Goal: Task Accomplishment & Management: Manage account settings

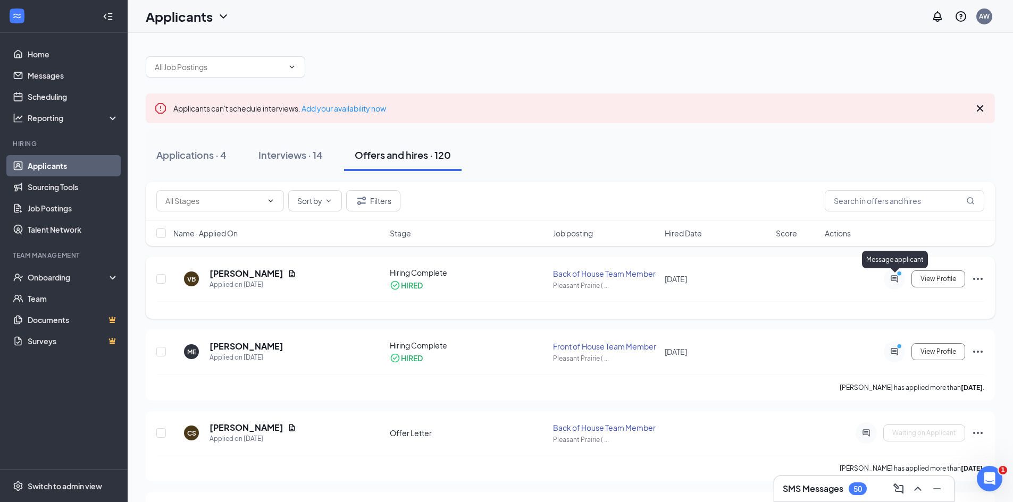
click at [890, 278] on icon "ActiveChat" at bounding box center [894, 279] width 13 height 9
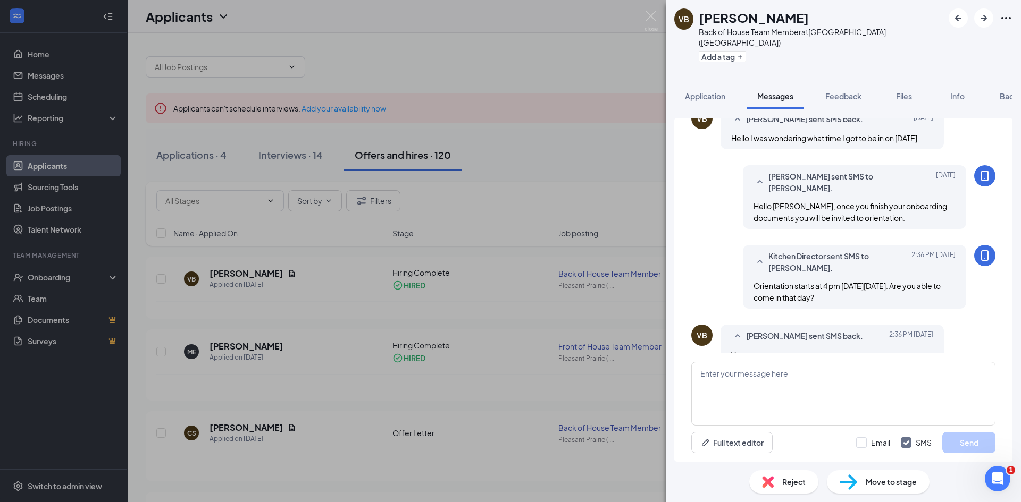
scroll to position [293, 0]
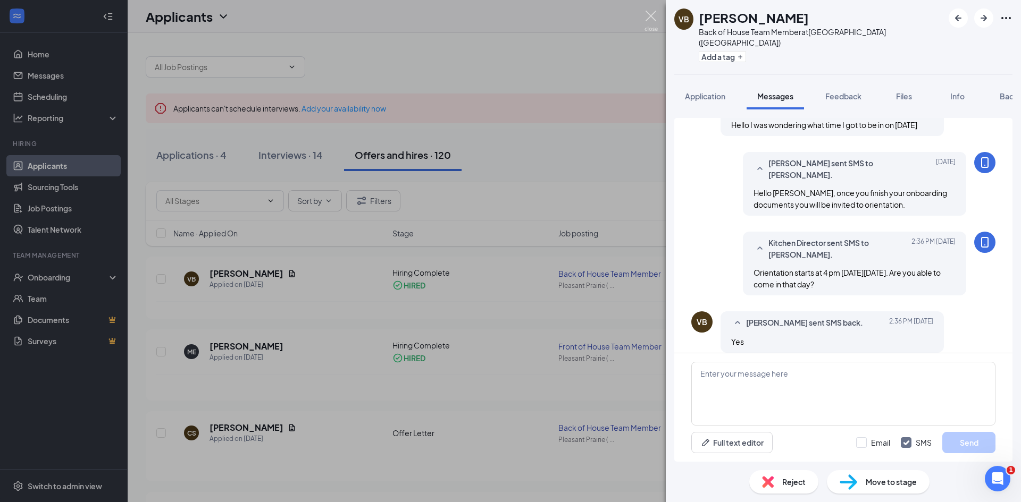
click at [654, 14] on img at bounding box center [650, 21] width 13 height 21
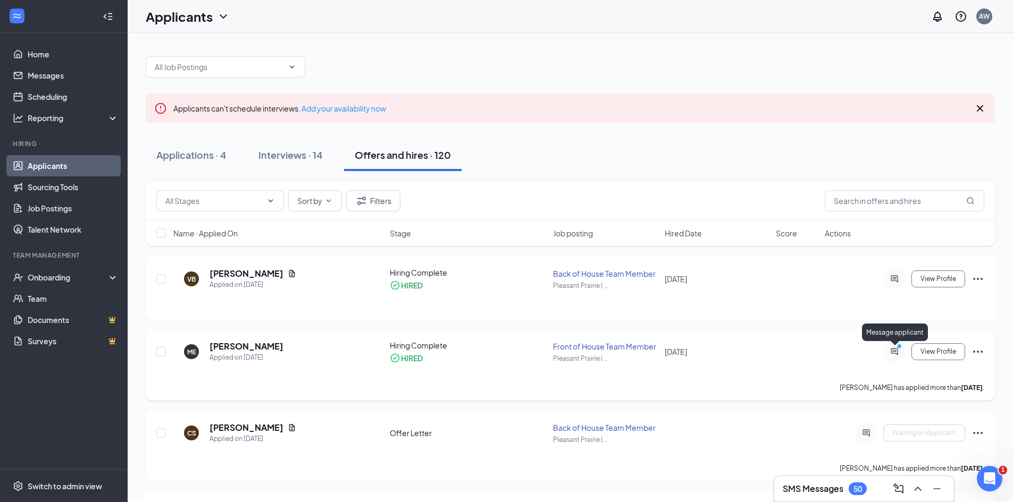
click at [894, 350] on icon "PrimaryDot" at bounding box center [900, 347] width 13 height 9
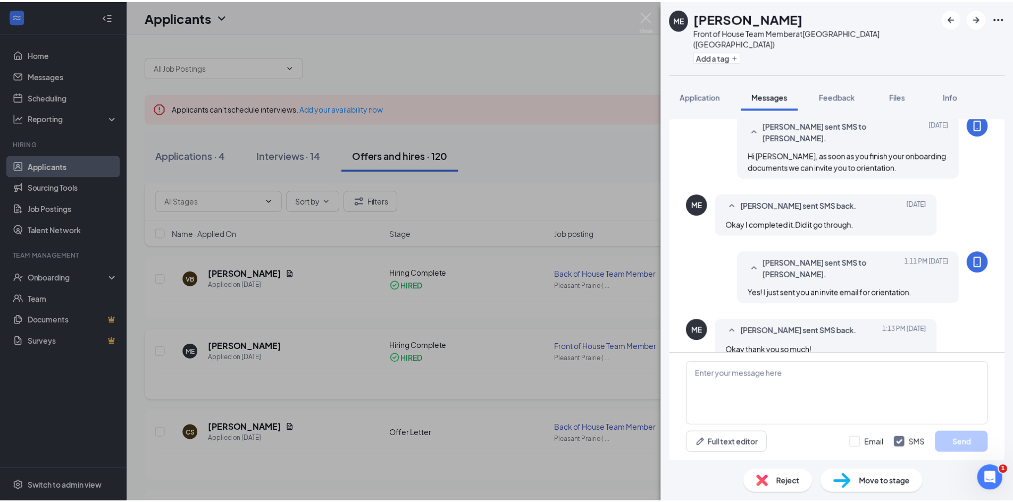
scroll to position [282, 0]
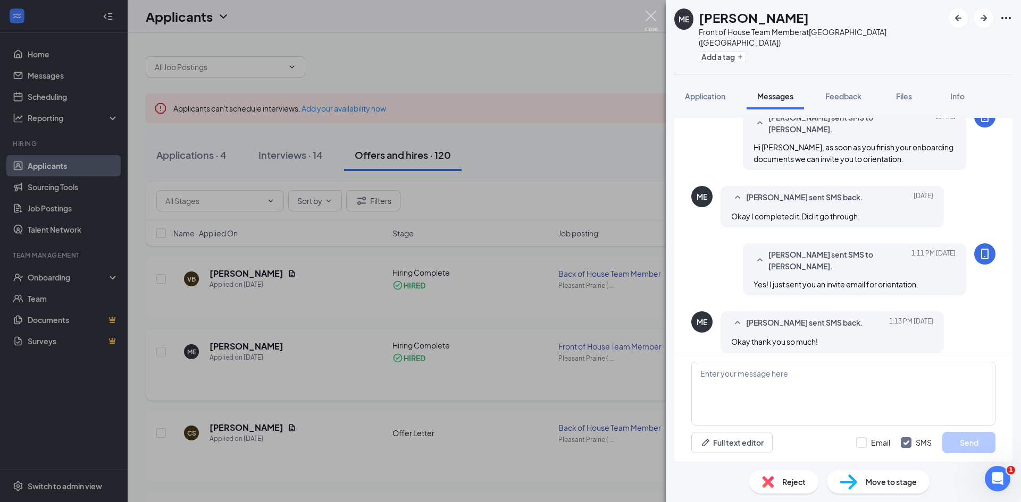
click at [651, 28] on img at bounding box center [650, 21] width 13 height 21
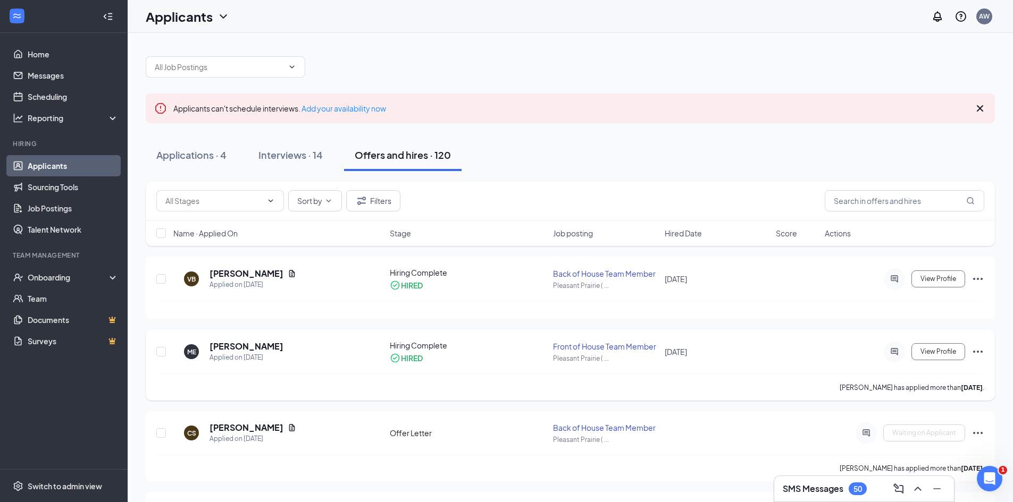
click at [820, 481] on div "SMS Messages 50" at bounding box center [864, 489] width 163 height 17
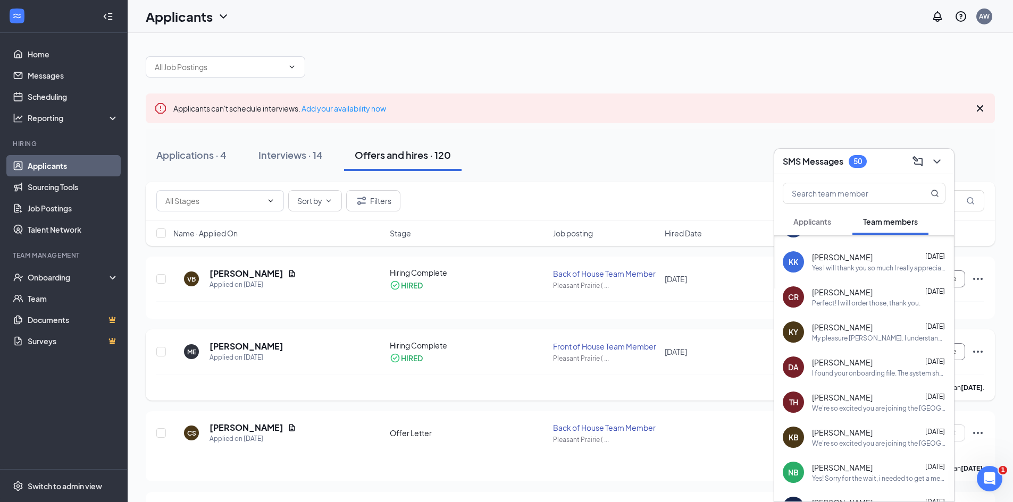
scroll to position [319, 0]
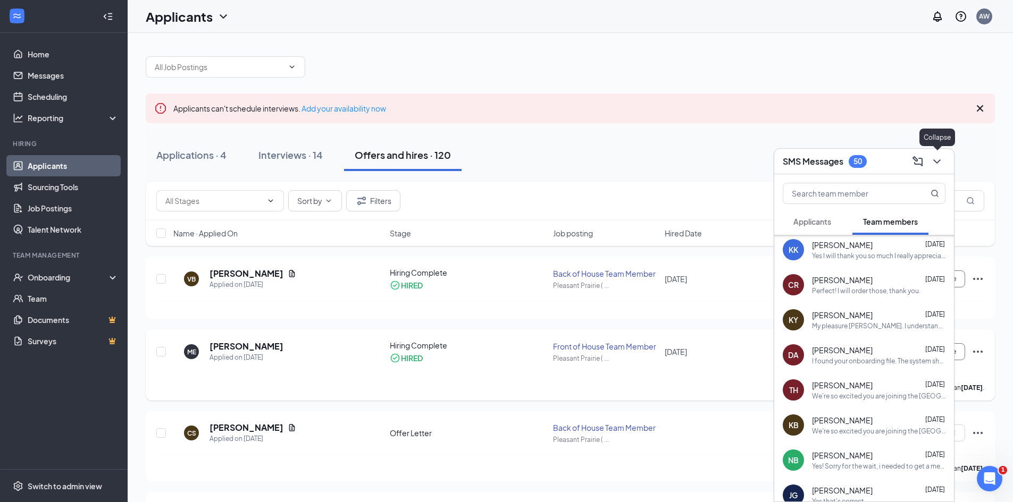
click at [934, 158] on icon "ChevronDown" at bounding box center [936, 161] width 13 height 13
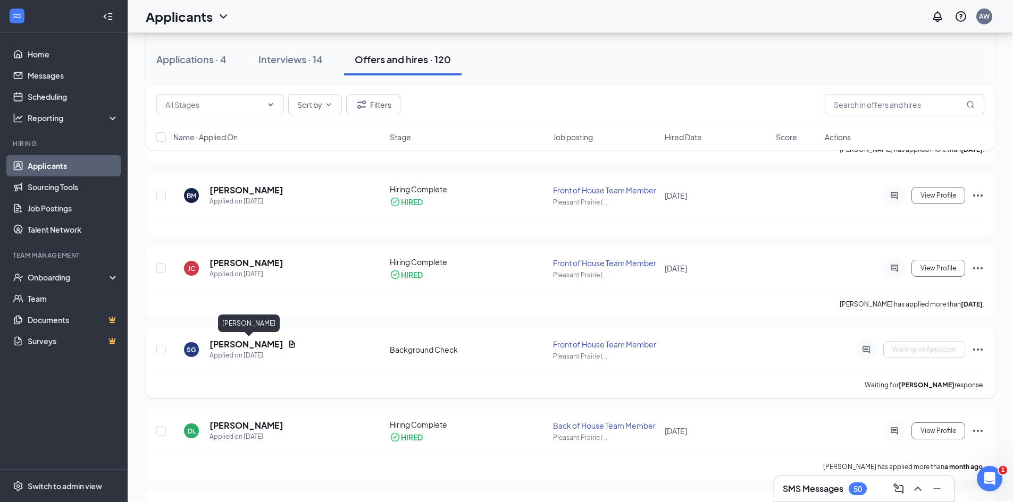
click at [247, 341] on h5 "[PERSON_NAME]" at bounding box center [246, 345] width 74 height 12
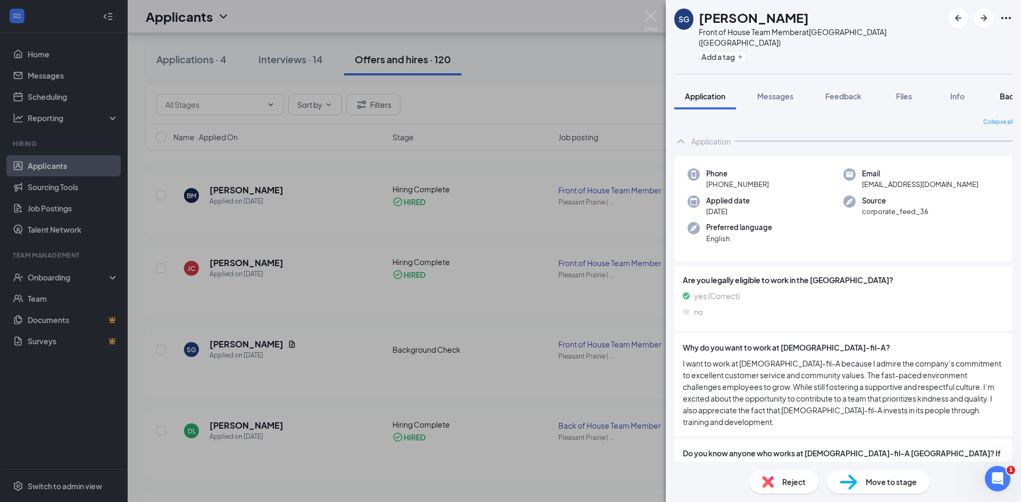
click at [1003, 91] on span "Background" at bounding box center [1021, 96] width 44 height 10
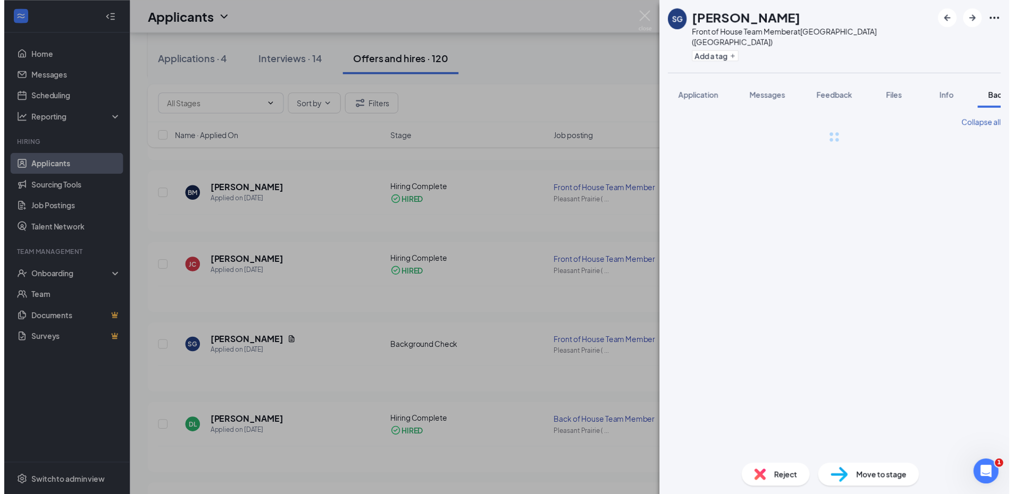
scroll to position [0, 44]
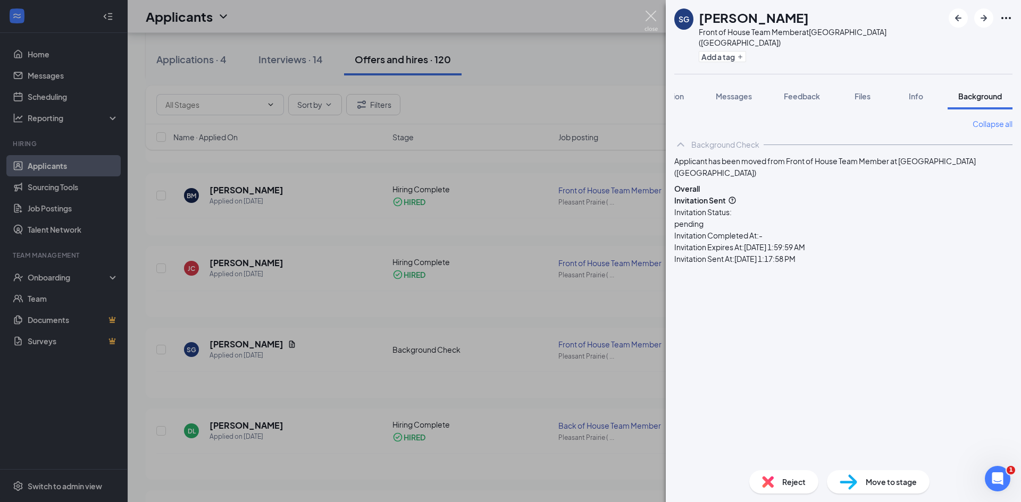
click at [651, 15] on img at bounding box center [650, 21] width 13 height 21
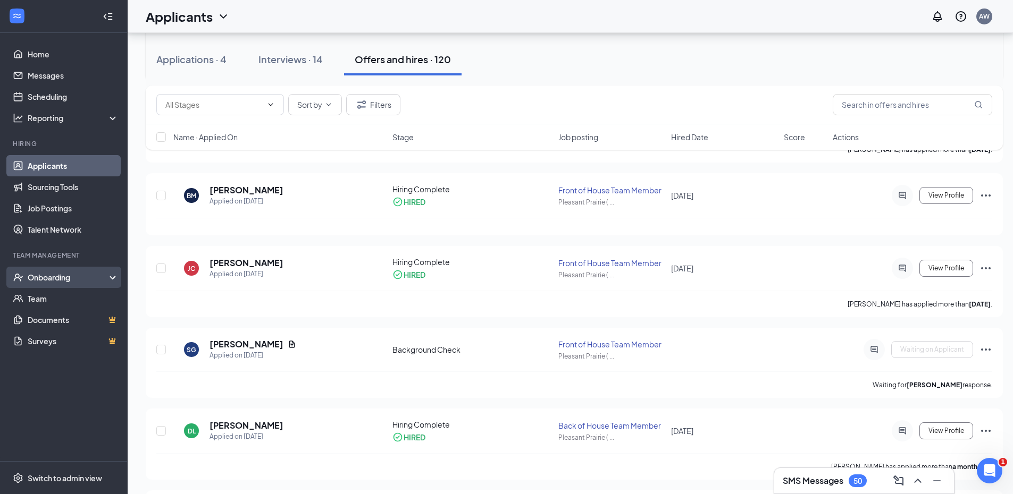
click at [71, 280] on div "Onboarding" at bounding box center [69, 277] width 82 height 11
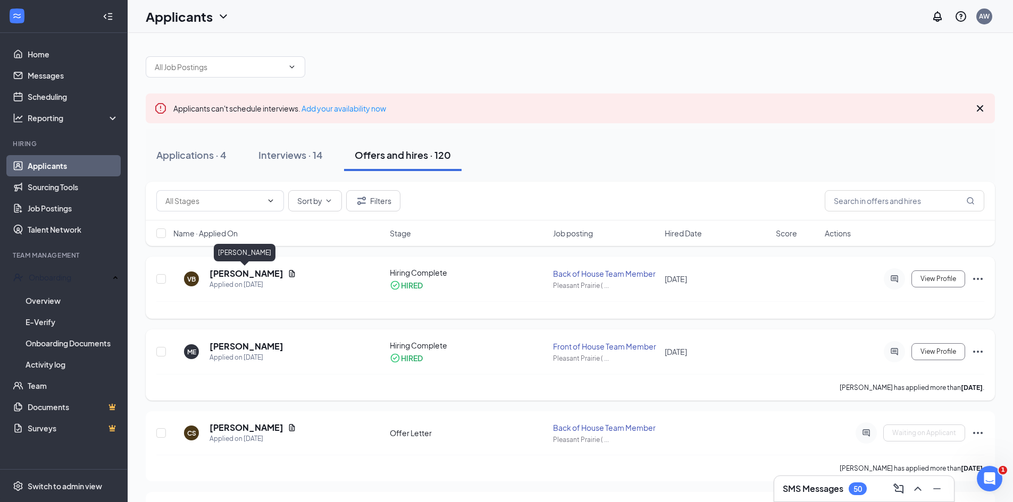
click at [266, 268] on h5 "[PERSON_NAME]" at bounding box center [246, 274] width 74 height 12
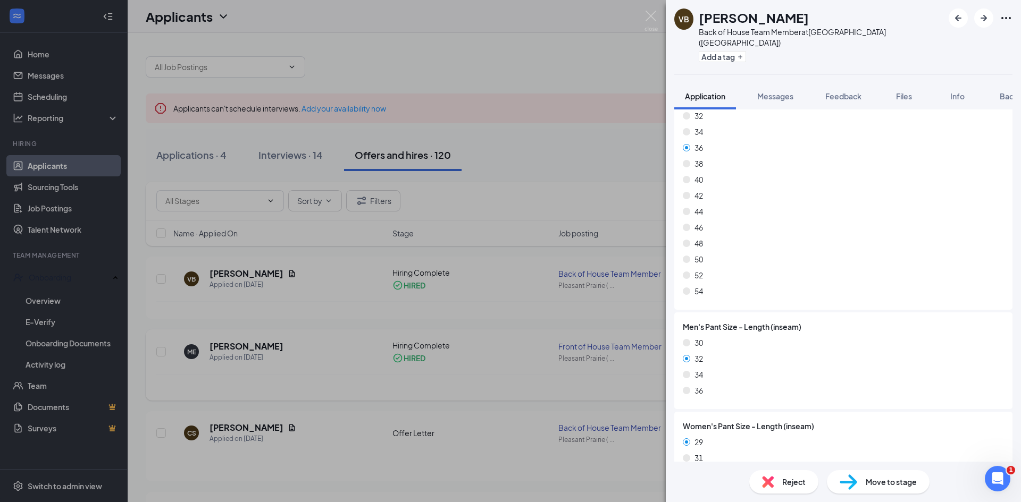
scroll to position [1912, 0]
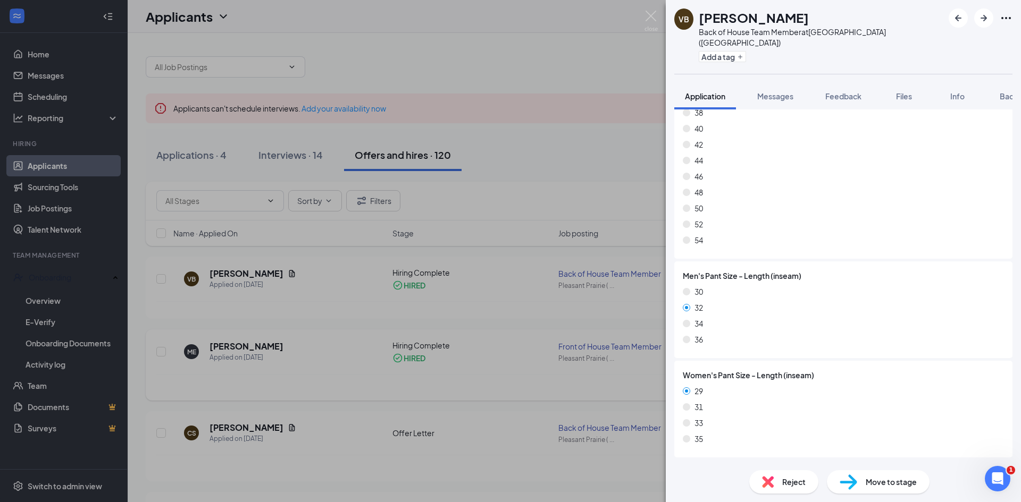
drag, startPoint x: 792, startPoint y: 20, endPoint x: 704, endPoint y: 18, distance: 87.7
click at [704, 18] on h1 "[PERSON_NAME]" at bounding box center [754, 18] width 110 height 18
copy h1 "[PERSON_NAME]"
click at [645, 18] on img at bounding box center [650, 21] width 13 height 21
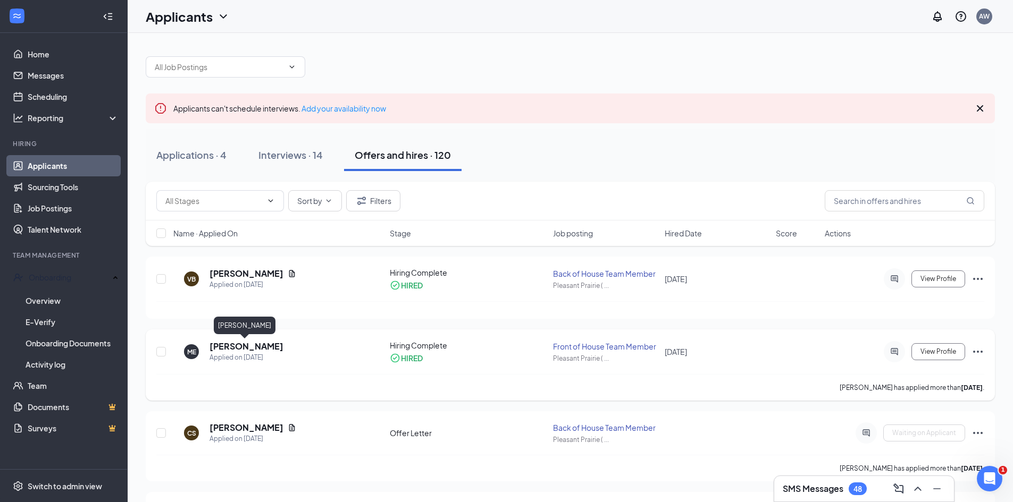
click at [254, 342] on h5 "[PERSON_NAME]" at bounding box center [246, 347] width 74 height 12
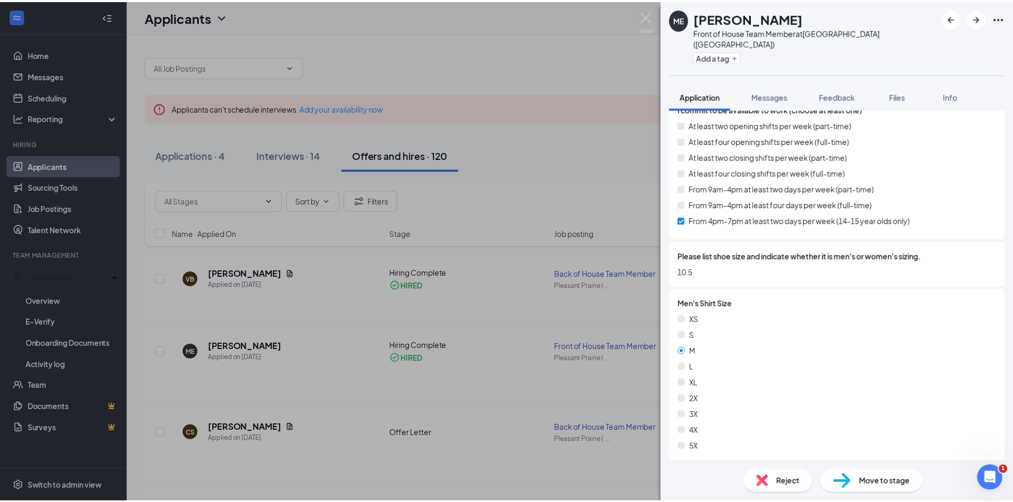
scroll to position [1595, 0]
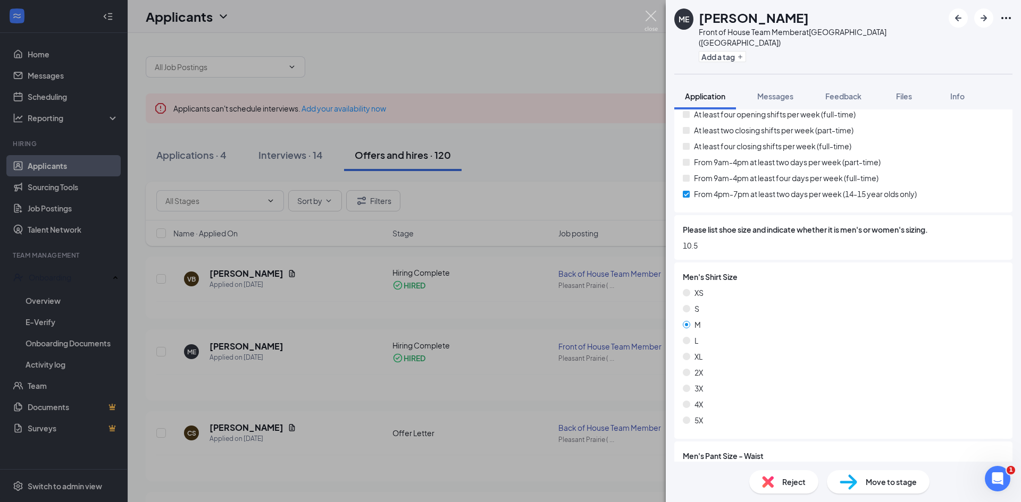
click at [652, 16] on img at bounding box center [650, 21] width 13 height 21
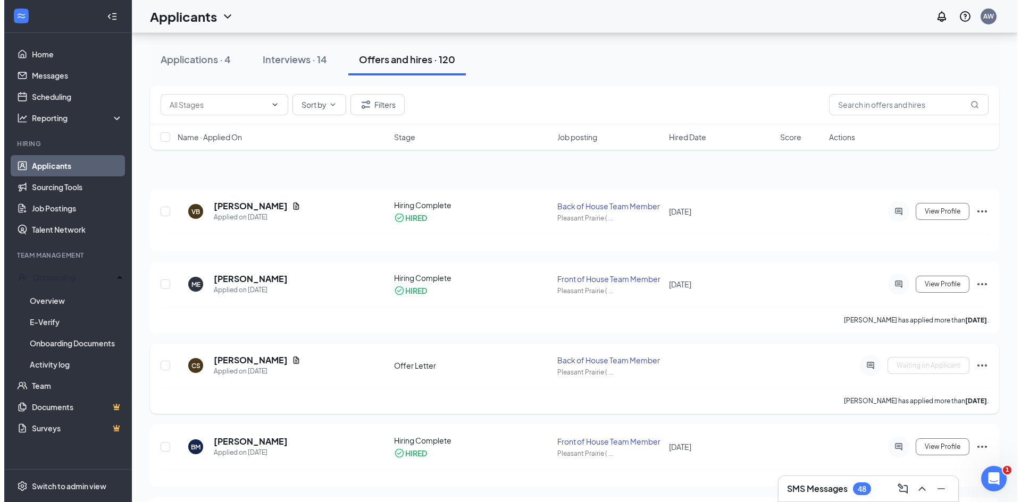
scroll to position [106, 0]
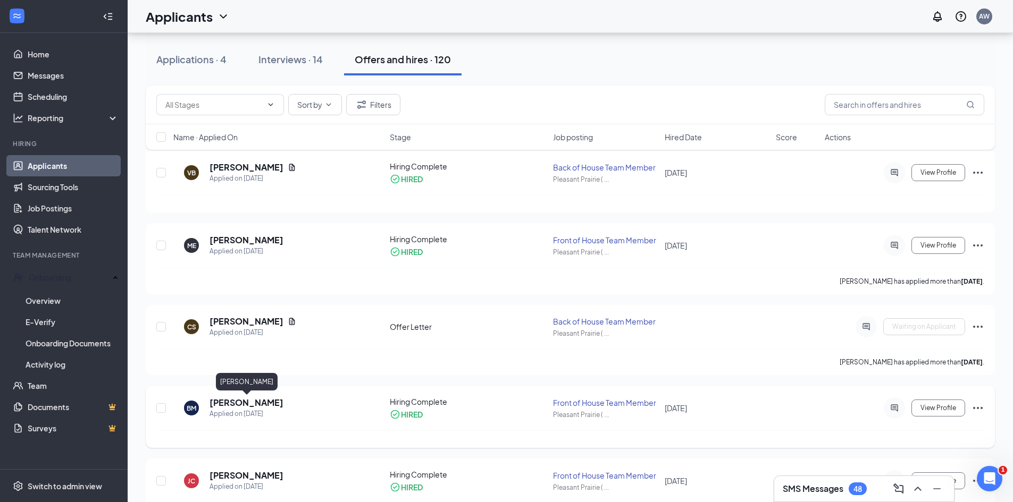
click at [218, 401] on h5 "[PERSON_NAME]" at bounding box center [246, 403] width 74 height 12
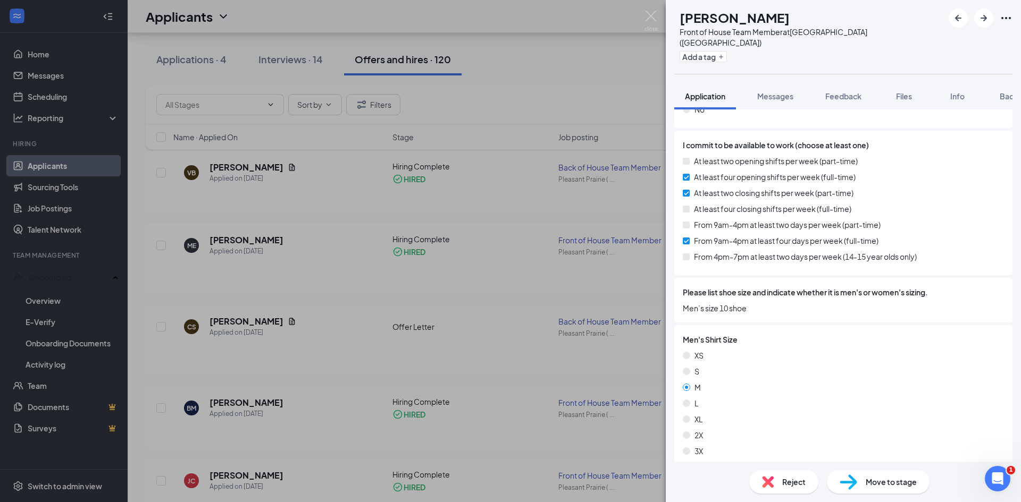
scroll to position [1489, 0]
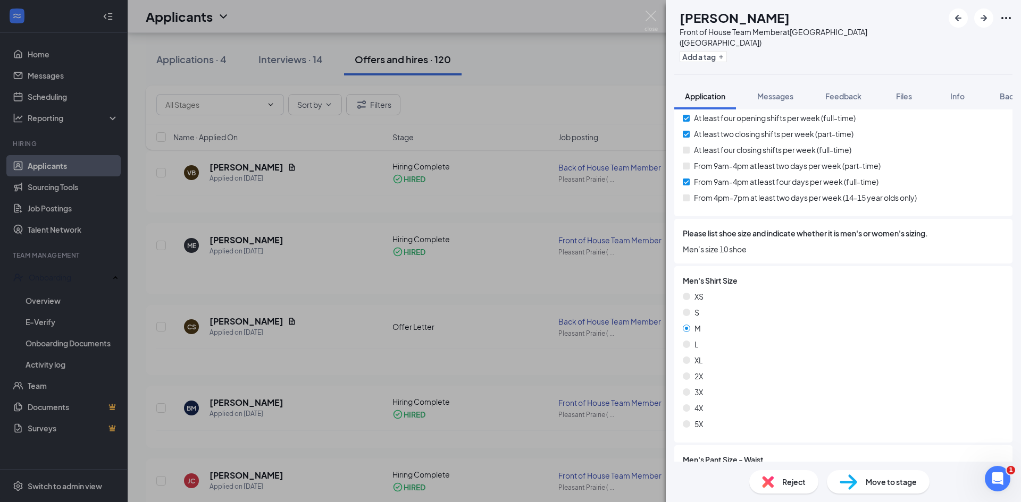
drag, startPoint x: 822, startPoint y: 23, endPoint x: 694, endPoint y: 15, distance: 128.3
click at [694, 15] on div "BM Brandon McClinton Front of House Team Member at Pleasant Prairie (WI) Add a …" at bounding box center [808, 37] width 269 height 57
copy div "[PERSON_NAME]"
click at [892, 39] on div "BM Brandon McClinton Front of House Team Member at Pleasant Prairie (WI) Add a …" at bounding box center [843, 37] width 355 height 74
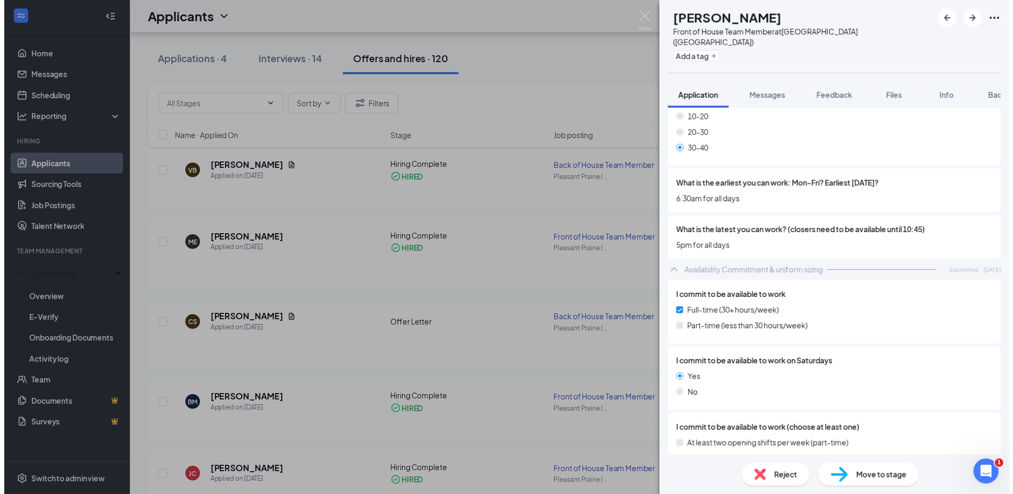
scroll to position [981, 0]
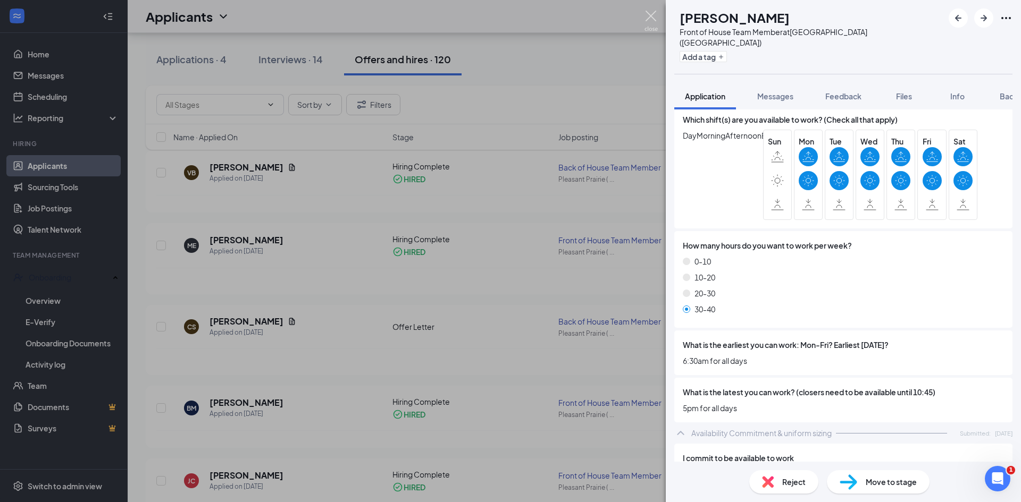
click at [654, 23] on img at bounding box center [650, 21] width 13 height 21
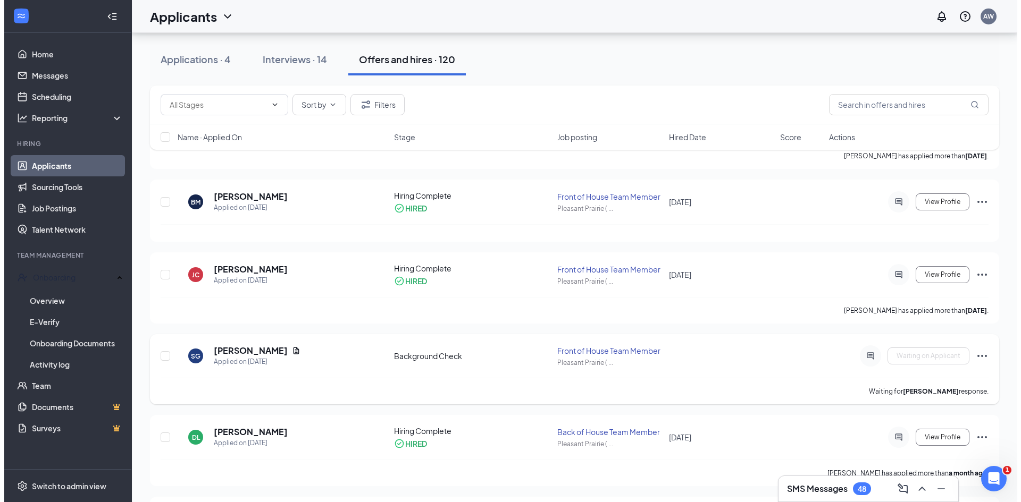
scroll to position [319, 0]
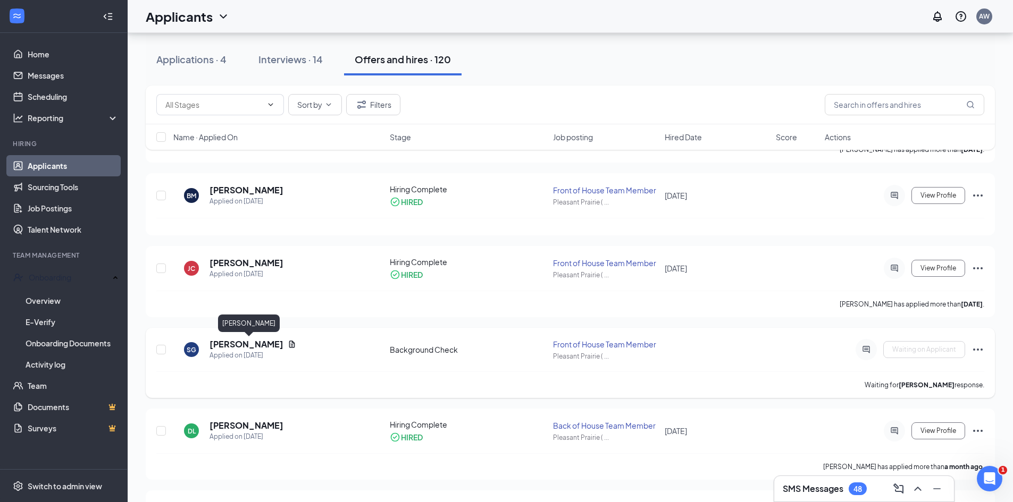
click at [243, 341] on h5 "[PERSON_NAME]" at bounding box center [246, 345] width 74 height 12
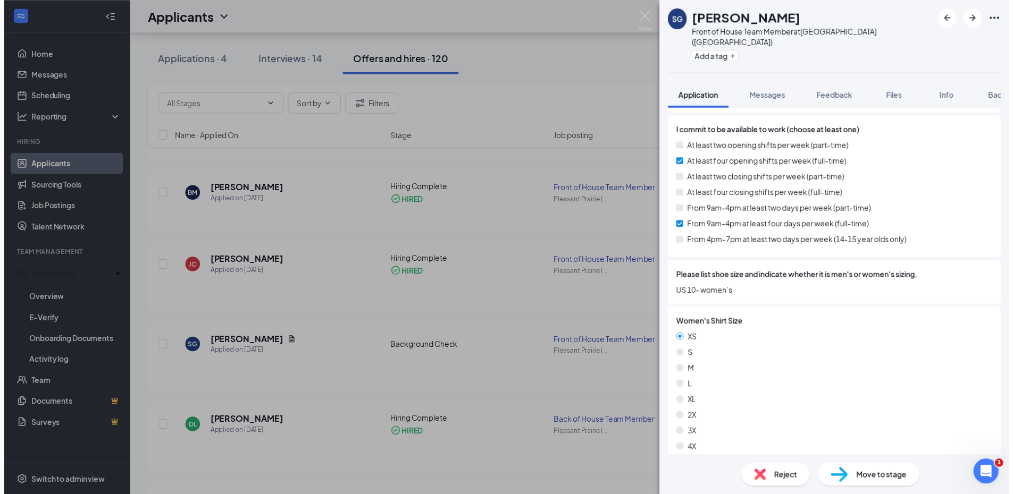
scroll to position [1170, 0]
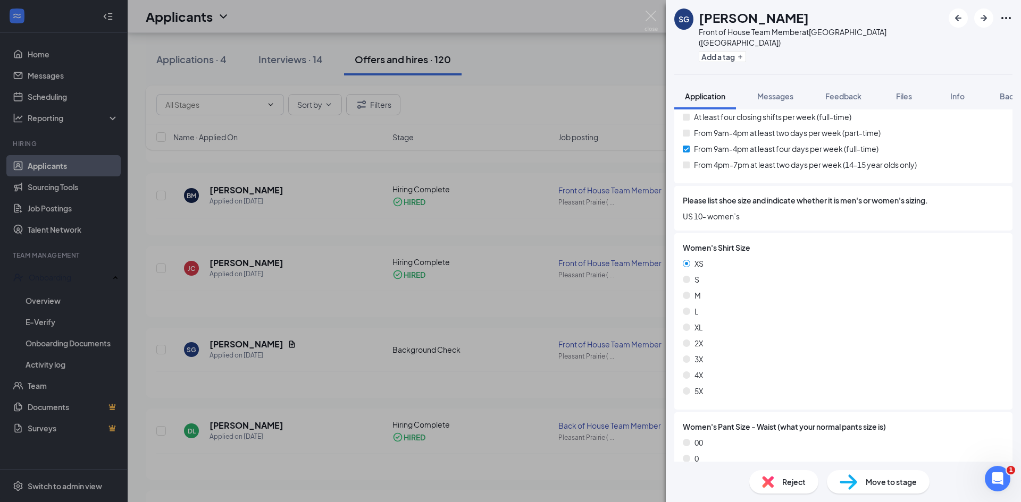
drag, startPoint x: 839, startPoint y: 21, endPoint x: 702, endPoint y: 20, distance: 137.2
click at [702, 20] on h1 "[PERSON_NAME]" at bounding box center [754, 18] width 110 height 18
copy h1 "[PERSON_NAME]"
click at [647, 13] on img at bounding box center [650, 21] width 13 height 21
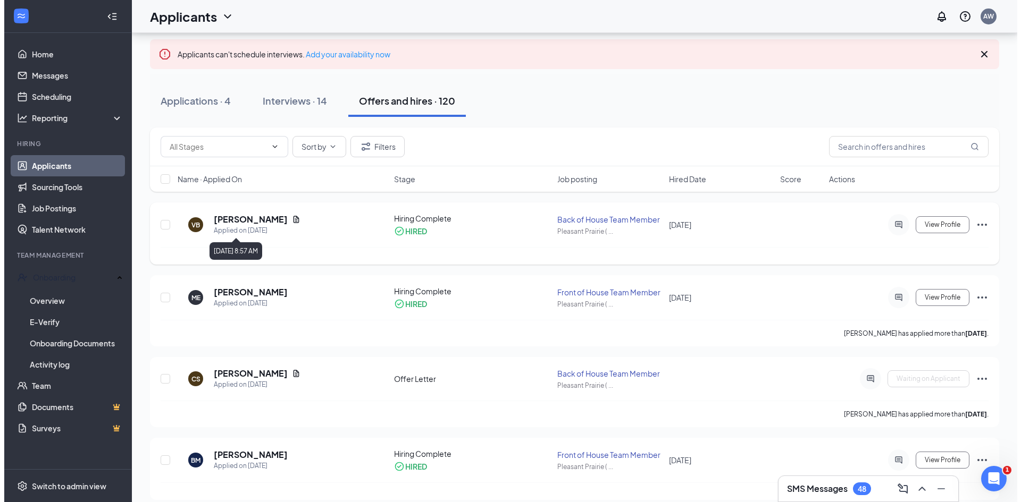
scroll to position [53, 0]
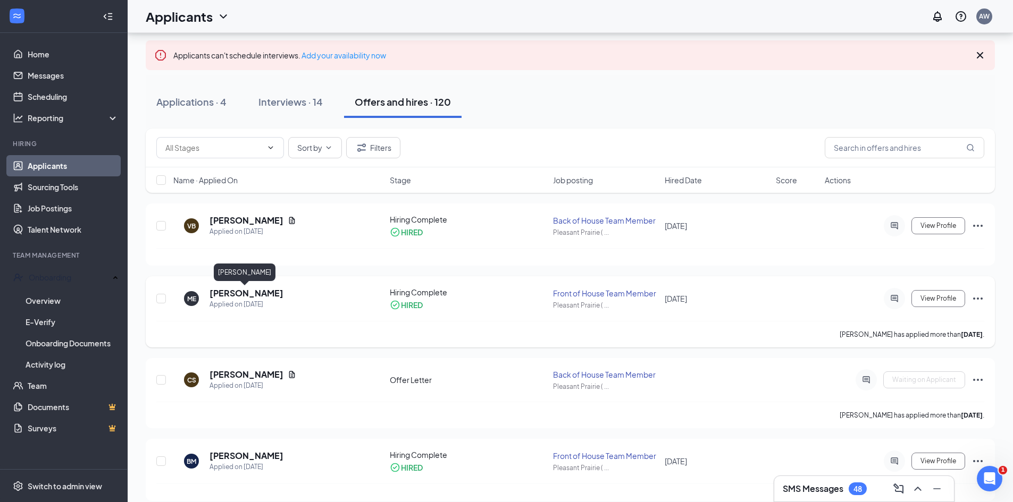
click at [239, 294] on h5 "[PERSON_NAME]" at bounding box center [246, 294] width 74 height 12
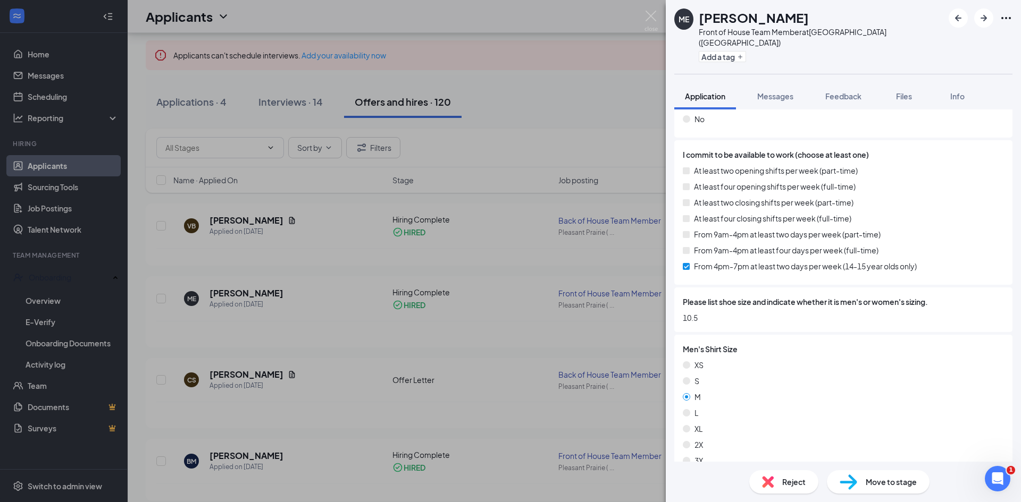
scroll to position [1542, 0]
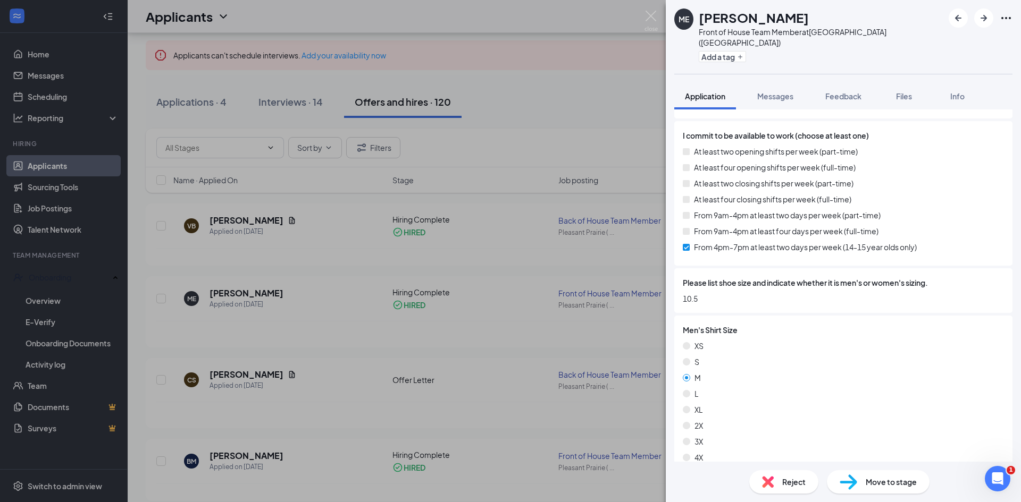
drag, startPoint x: 793, startPoint y: 19, endPoint x: 706, endPoint y: 16, distance: 87.2
click at [706, 16] on div "[PERSON_NAME]" at bounding box center [821, 18] width 245 height 18
copy h1 "[PERSON_NAME]"
click at [652, 18] on img at bounding box center [650, 21] width 13 height 21
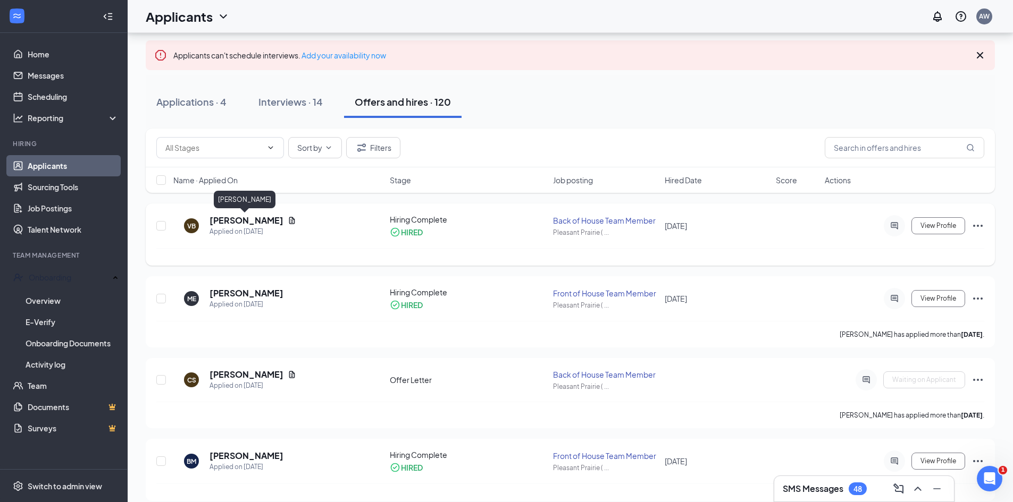
click at [215, 219] on h5 "[PERSON_NAME]" at bounding box center [246, 221] width 74 height 12
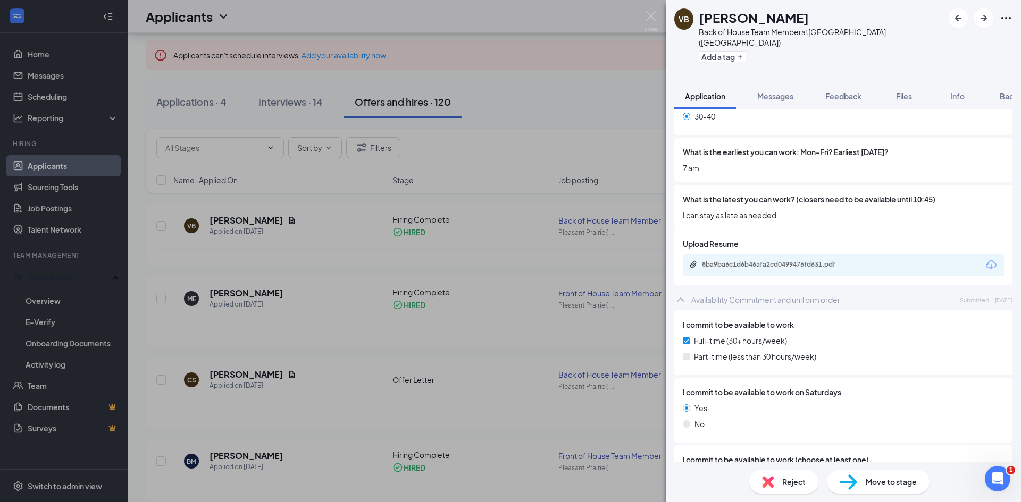
scroll to position [1061, 0]
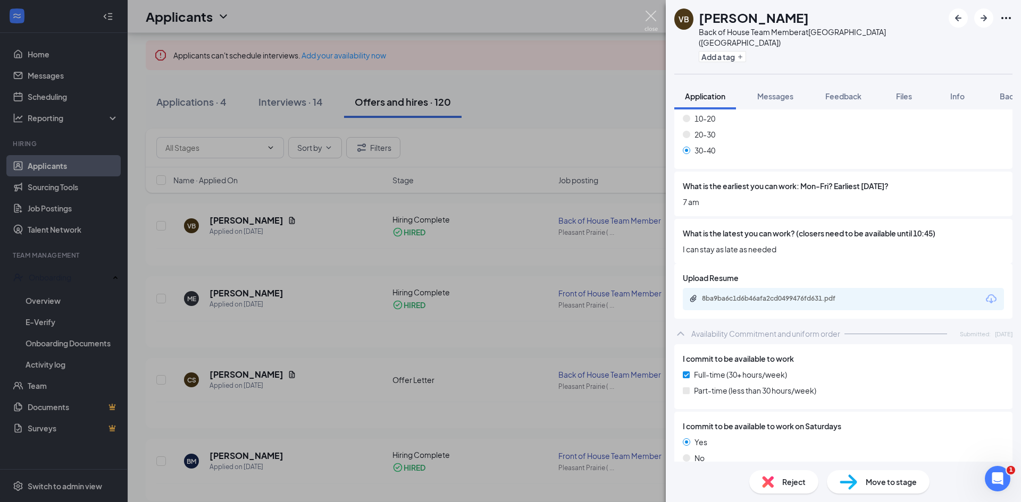
click at [653, 13] on img at bounding box center [650, 21] width 13 height 21
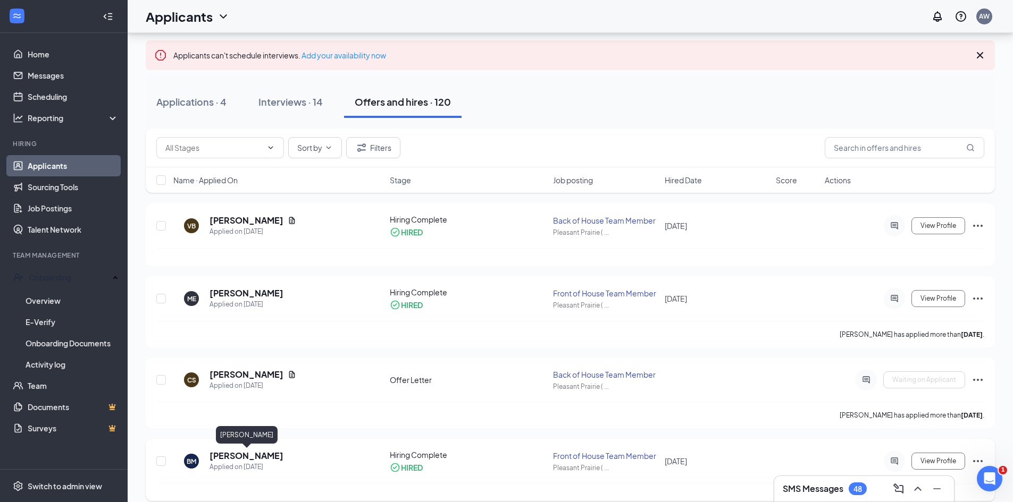
click at [249, 456] on h5 "[PERSON_NAME]" at bounding box center [246, 456] width 74 height 12
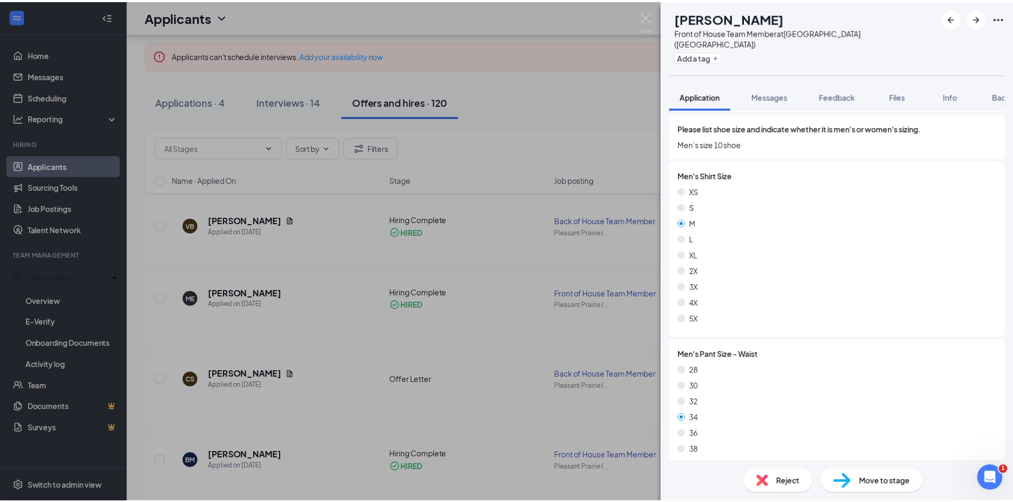
scroll to position [1595, 0]
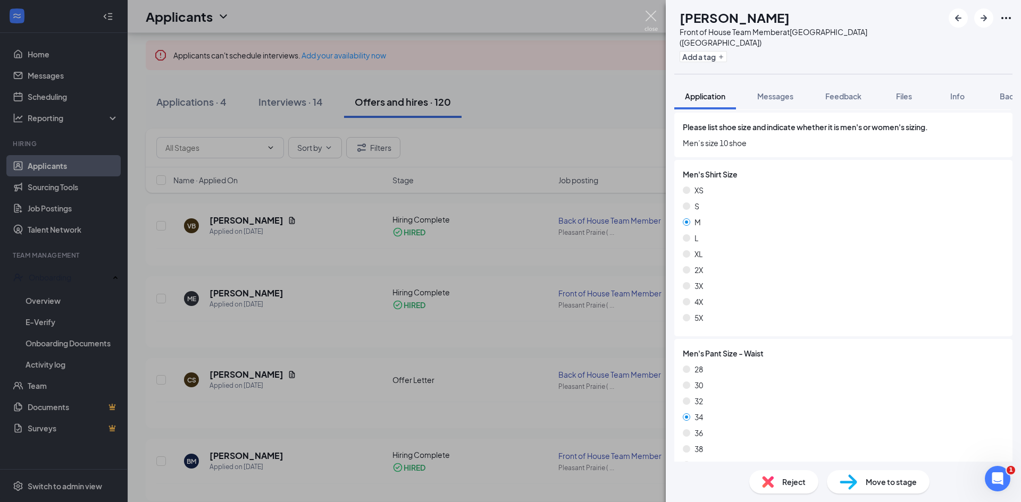
click at [645, 14] on img at bounding box center [650, 21] width 13 height 21
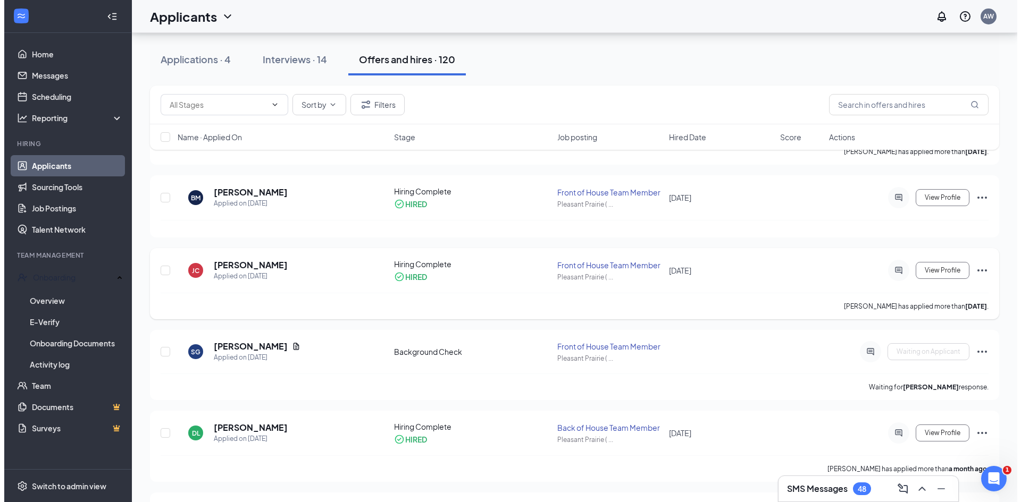
scroll to position [319, 0]
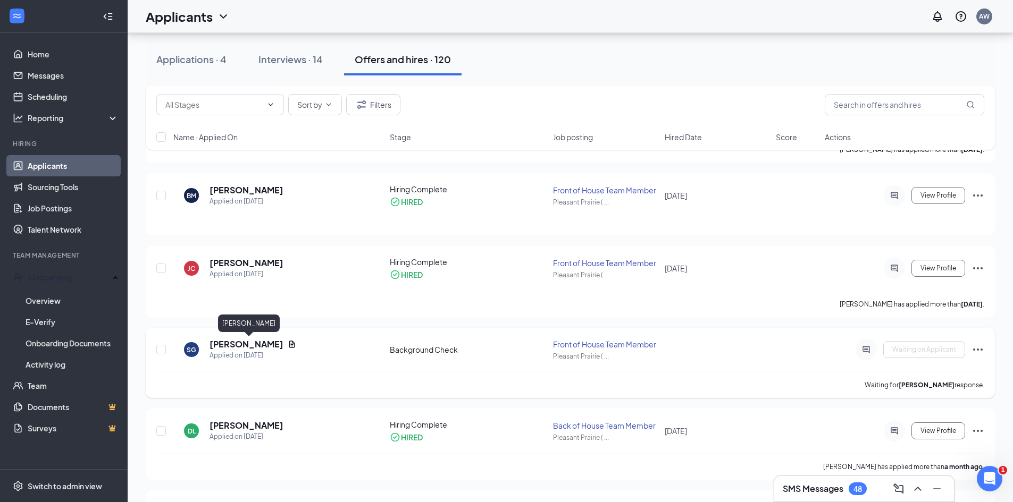
click at [262, 343] on h5 "[PERSON_NAME]" at bounding box center [246, 345] width 74 height 12
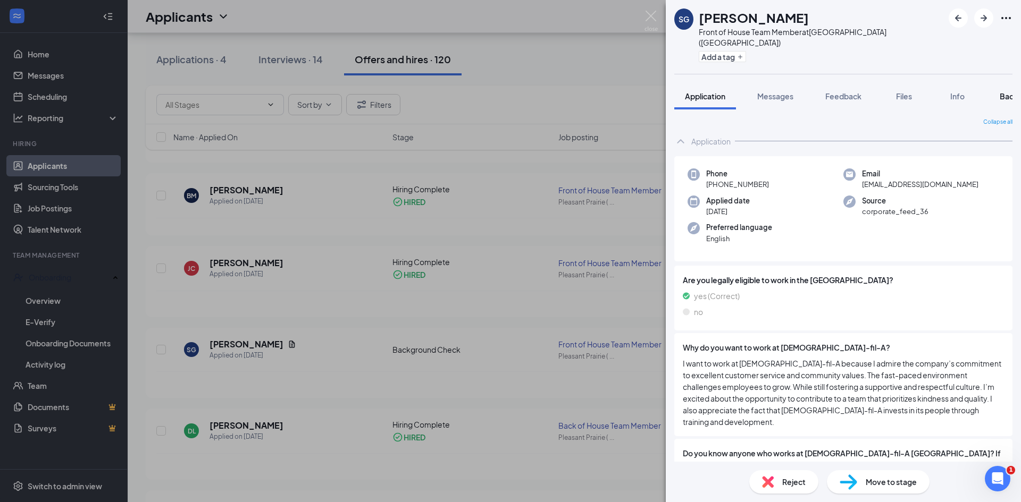
click at [997, 89] on button "Background" at bounding box center [1021, 96] width 65 height 27
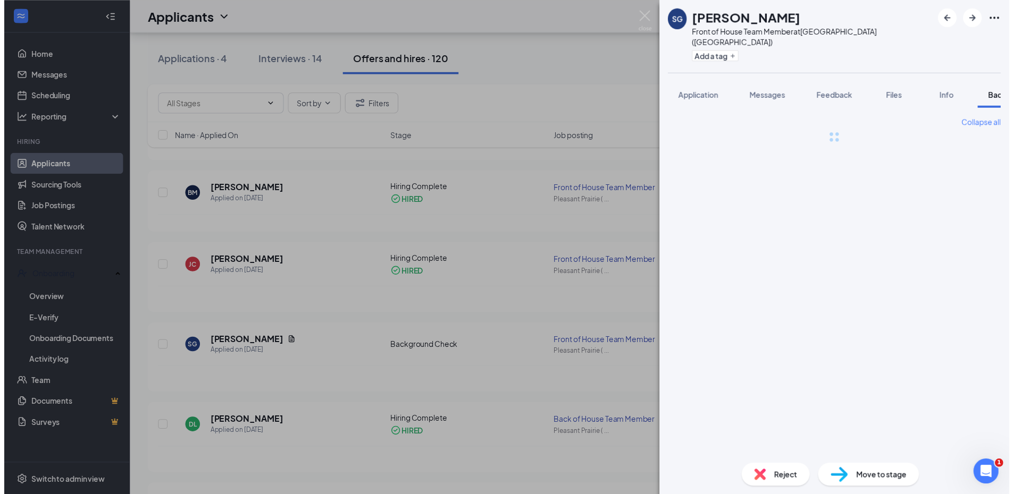
scroll to position [0, 44]
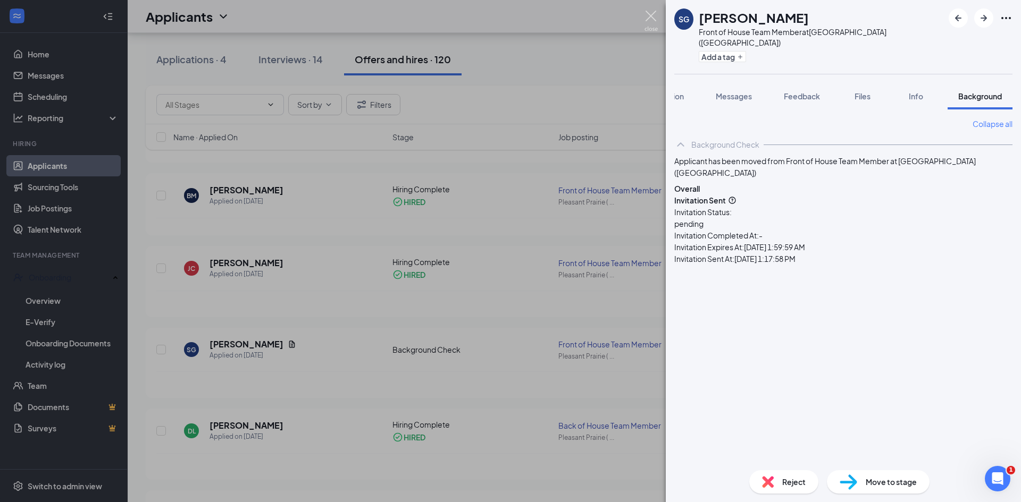
click at [652, 16] on img at bounding box center [650, 21] width 13 height 21
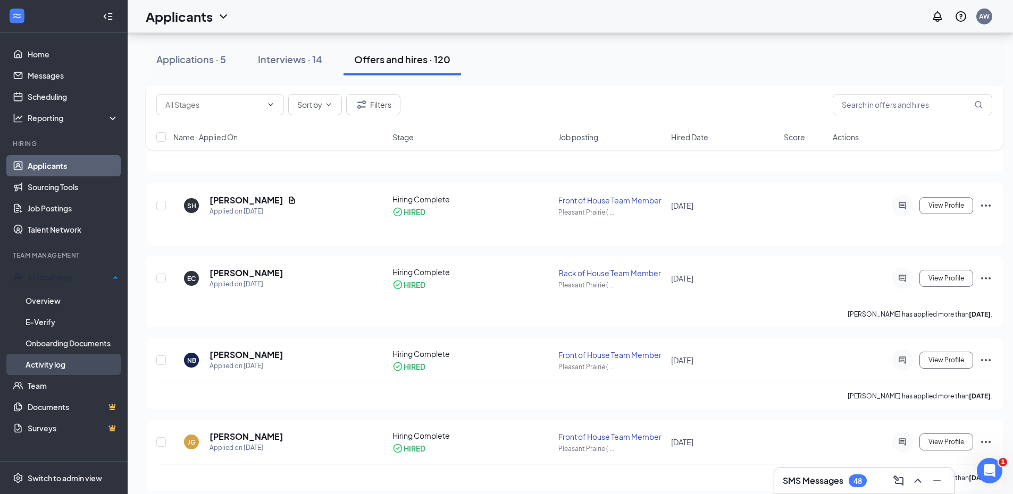
scroll to position [1116, 0]
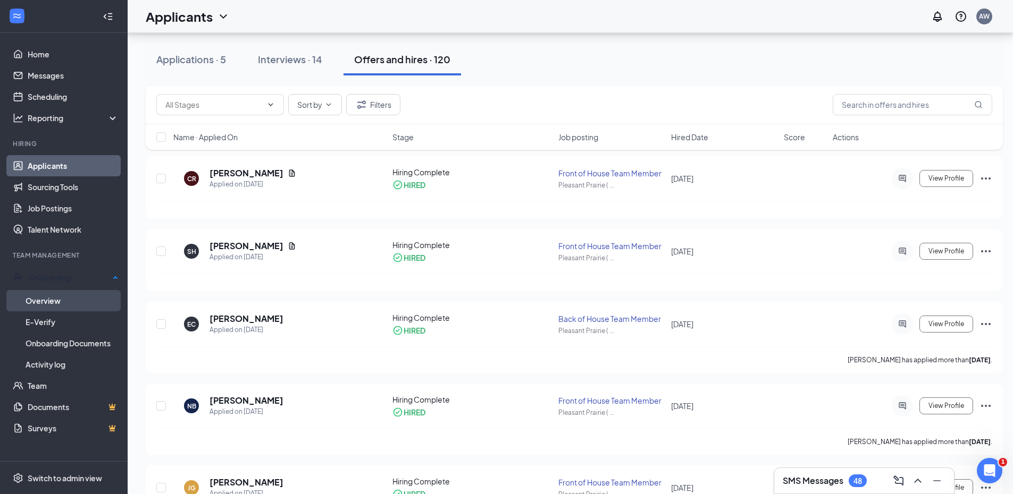
click at [52, 295] on link "Overview" at bounding box center [72, 300] width 93 height 21
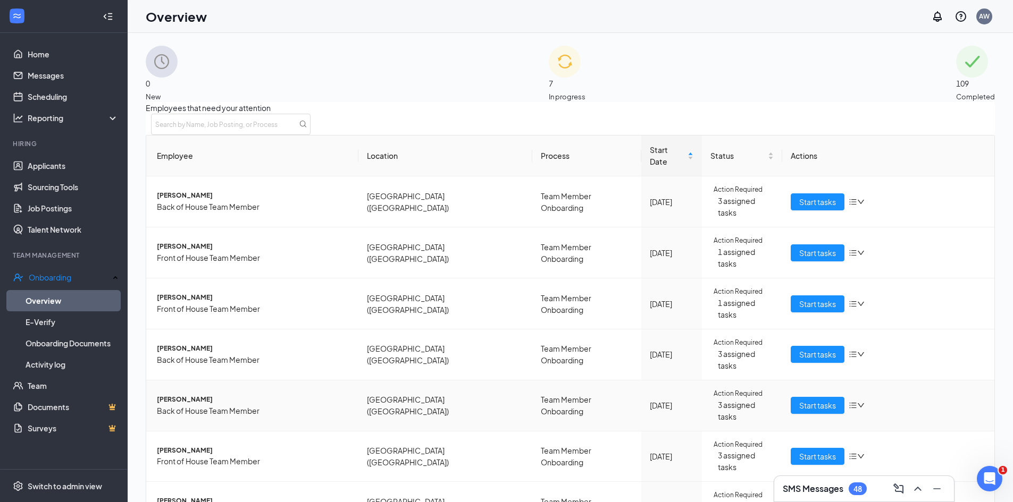
click at [216, 395] on span "Vincent C Barron" at bounding box center [253, 400] width 193 height 10
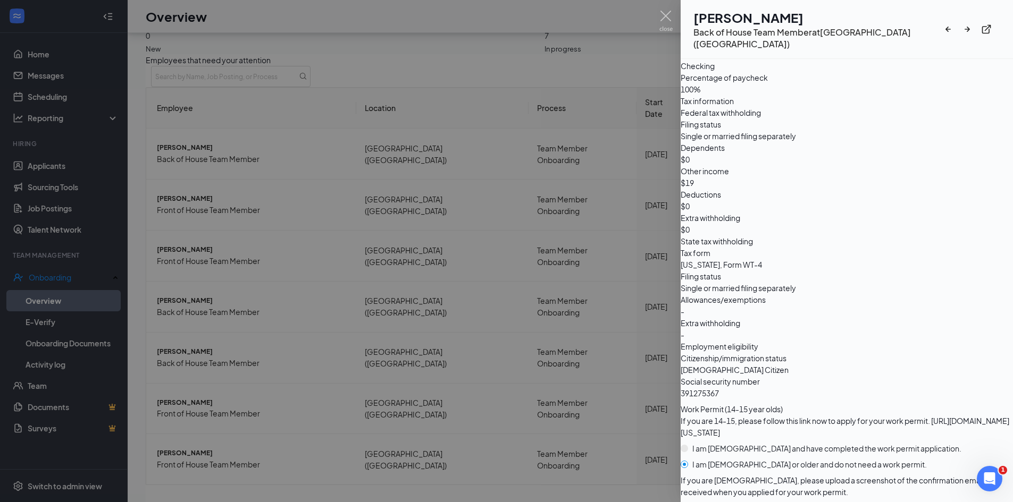
scroll to position [983, 0]
click at [671, 18] on img at bounding box center [665, 21] width 13 height 21
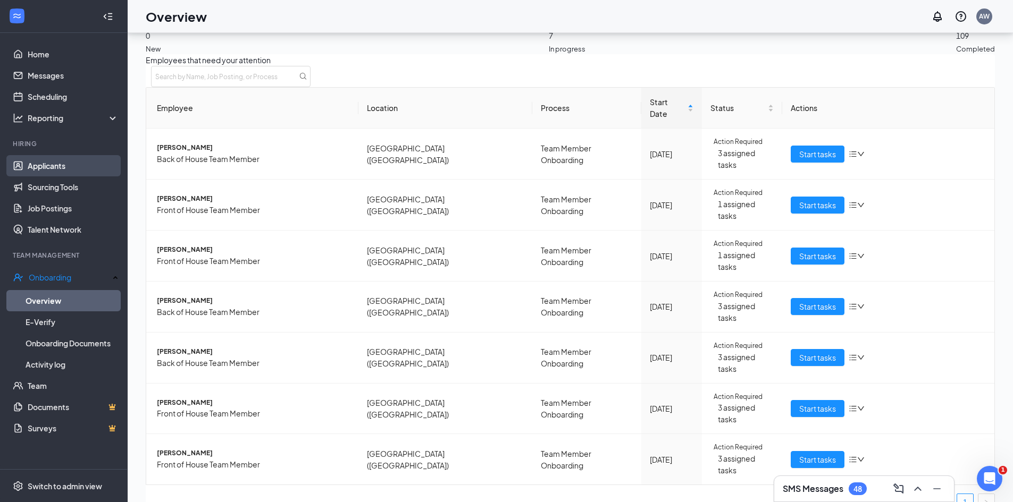
click at [62, 160] on link "Applicants" at bounding box center [73, 165] width 91 height 21
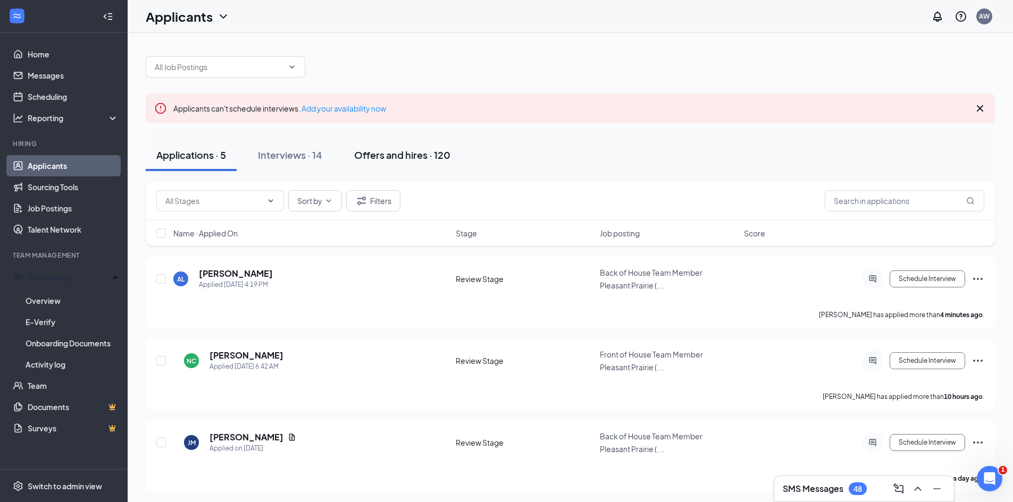
click at [375, 150] on div "Offers and hires · 120" at bounding box center [402, 154] width 96 height 13
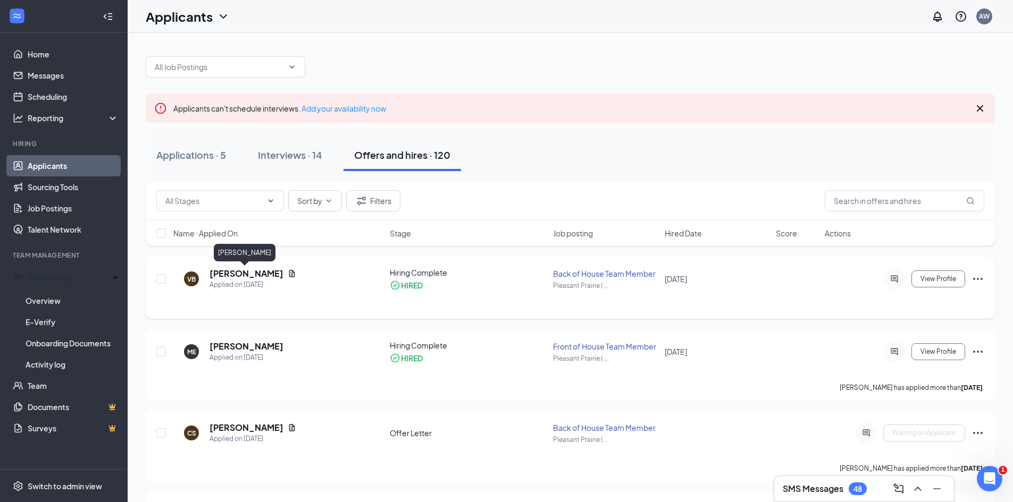
click at [241, 272] on h5 "[PERSON_NAME]" at bounding box center [246, 274] width 74 height 12
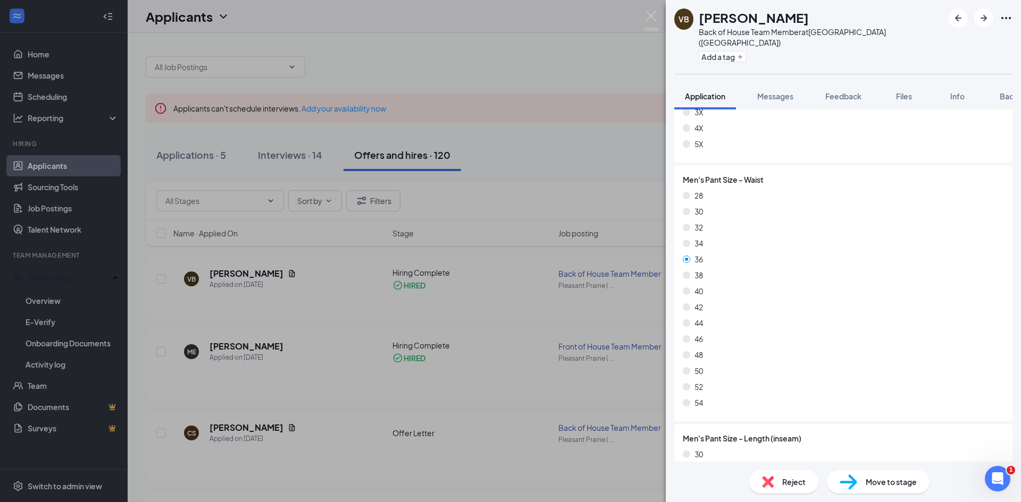
scroll to position [1807, 0]
click at [649, 16] on img at bounding box center [650, 21] width 13 height 21
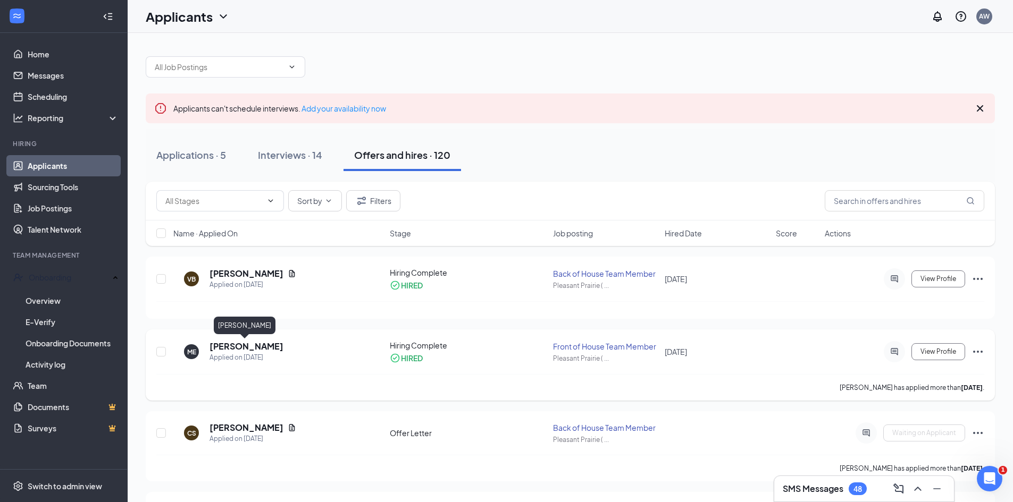
click at [234, 344] on h5 "[PERSON_NAME]" at bounding box center [246, 347] width 74 height 12
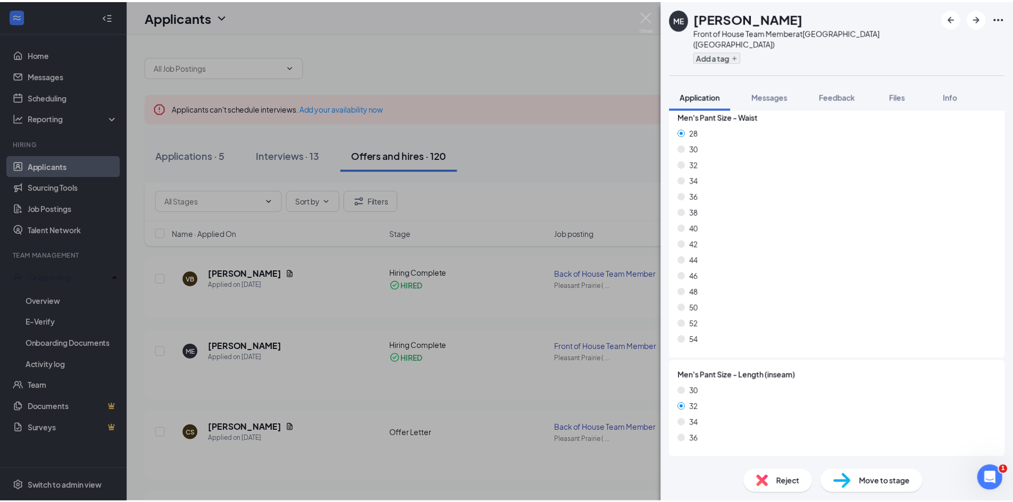
scroll to position [1931, 0]
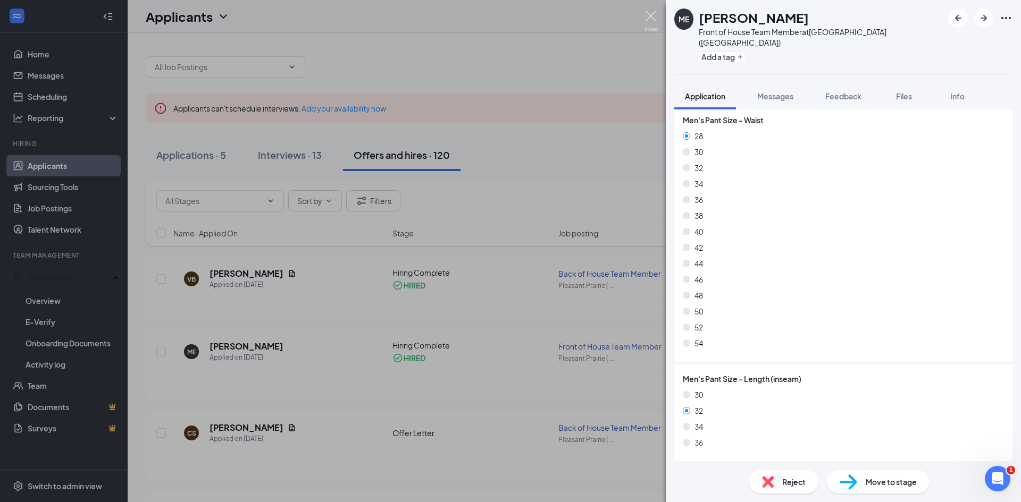
click at [652, 18] on img at bounding box center [650, 21] width 13 height 21
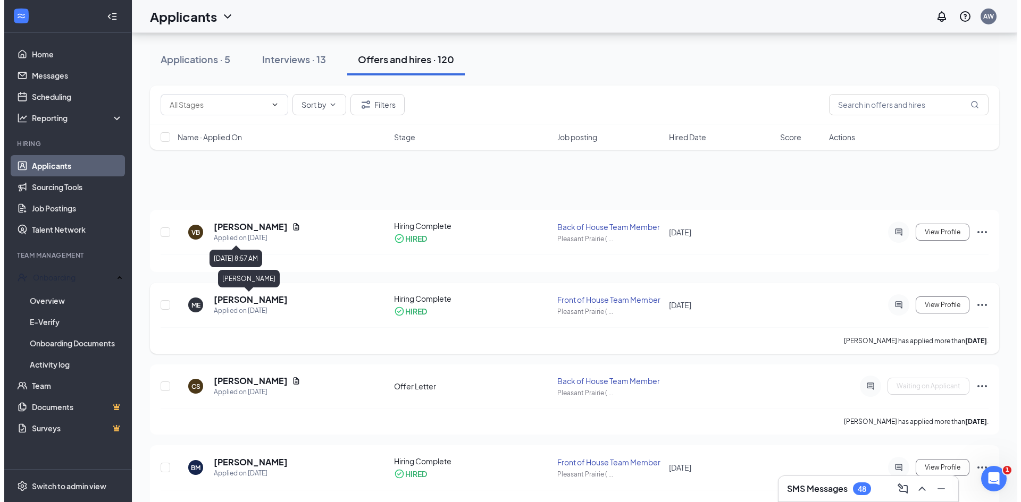
scroll to position [106, 0]
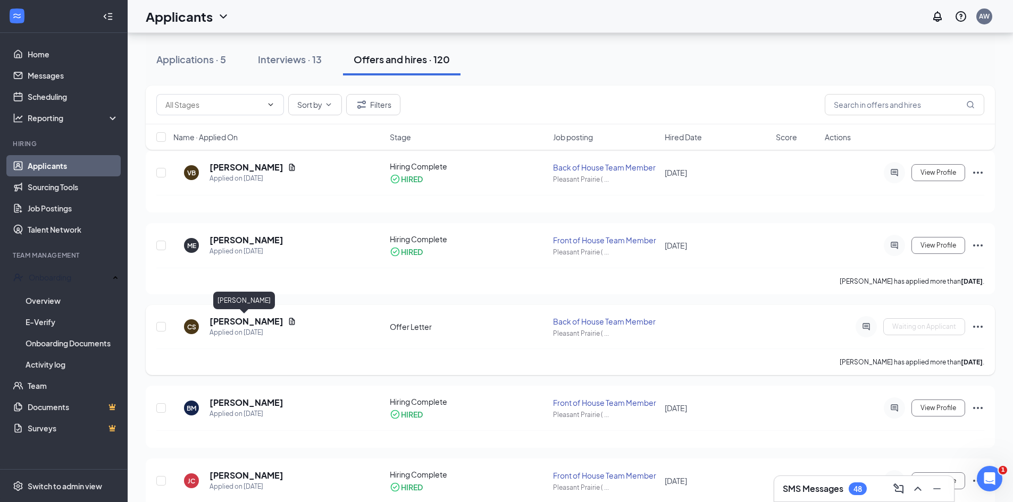
click at [241, 321] on h5 "[PERSON_NAME]" at bounding box center [246, 322] width 74 height 12
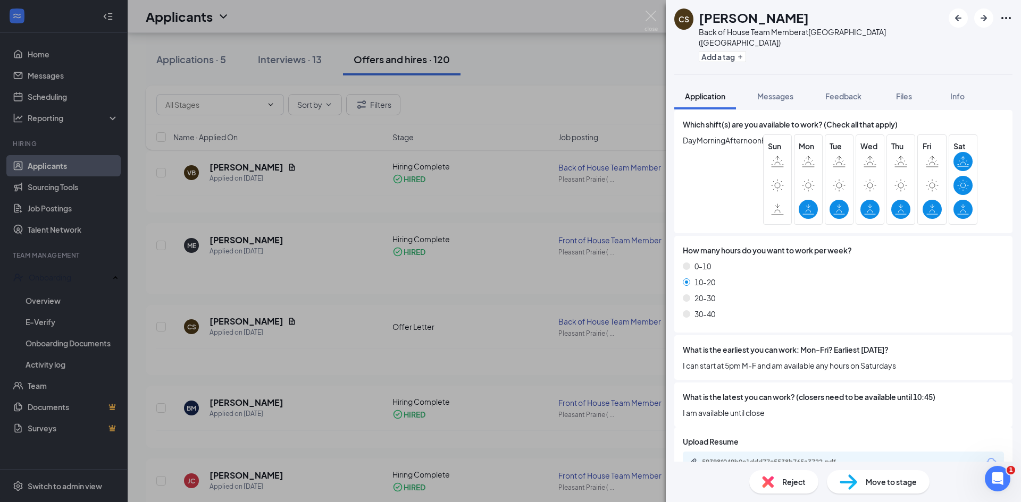
scroll to position [910, 0]
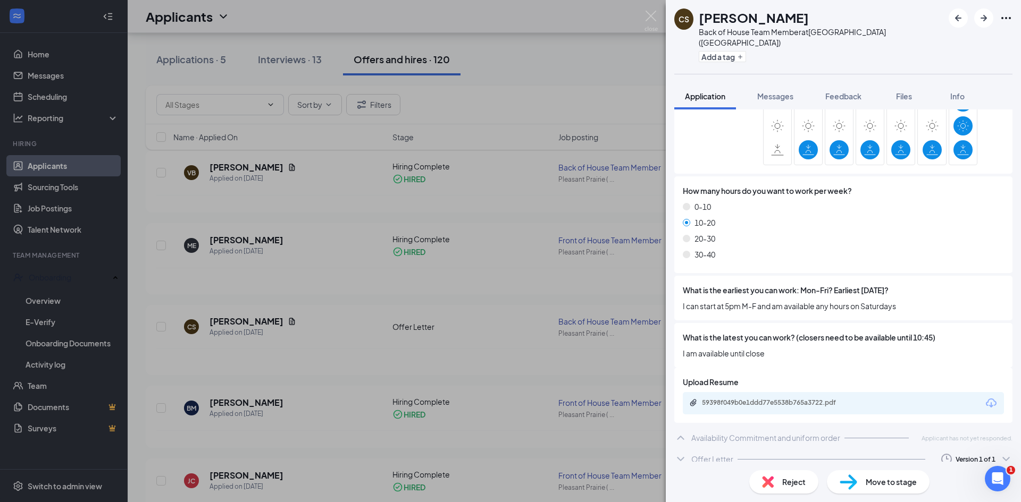
drag, startPoint x: 710, startPoint y: 449, endPoint x: 710, endPoint y: 440, distance: 9.6
click at [710, 454] on div "Offer Letter" at bounding box center [712, 459] width 42 height 11
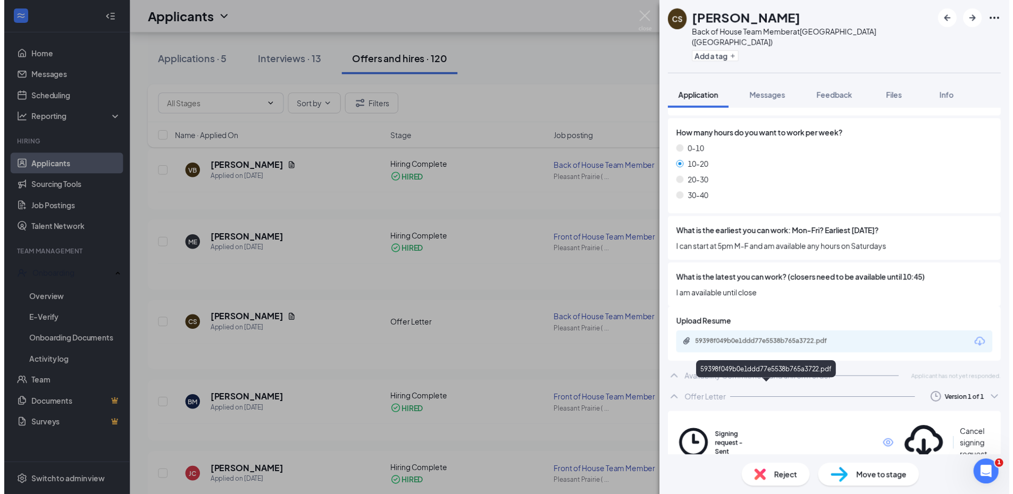
scroll to position [972, 0]
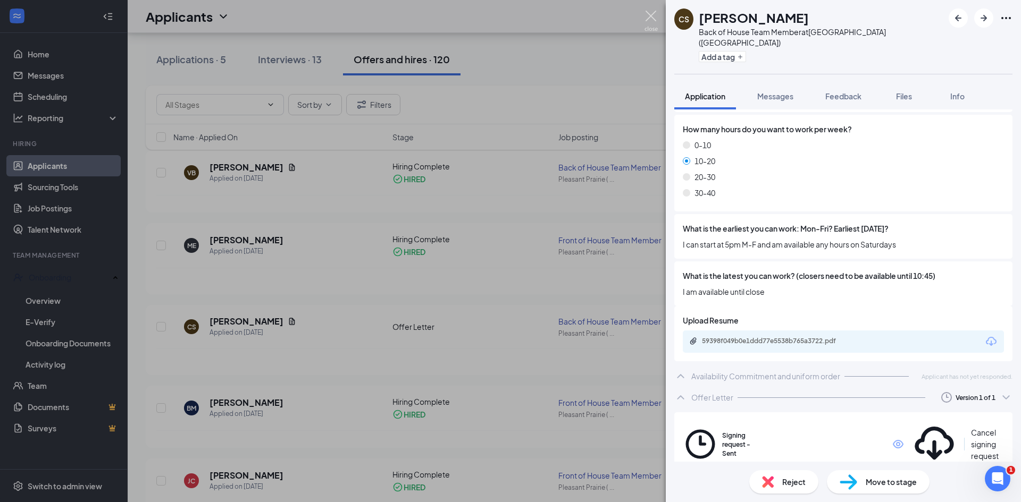
click at [649, 11] on img at bounding box center [650, 21] width 13 height 21
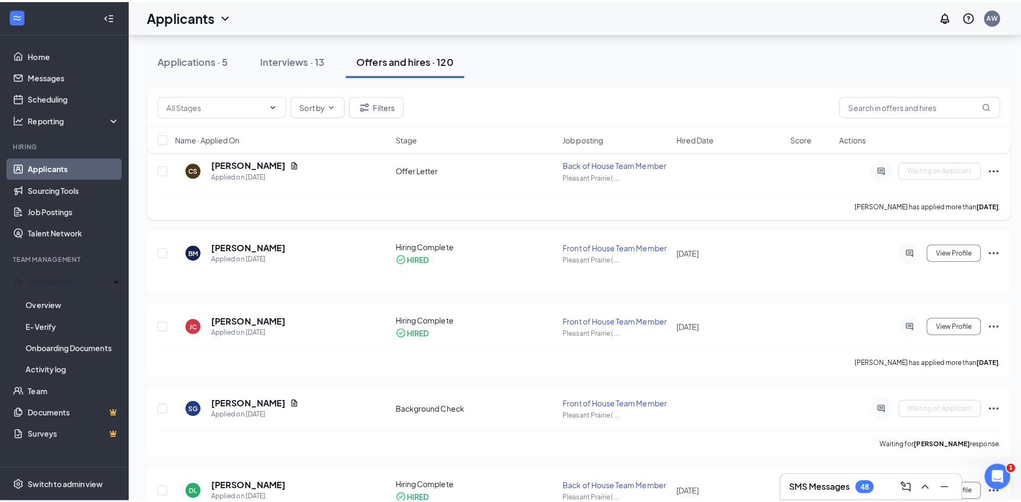
scroll to position [266, 0]
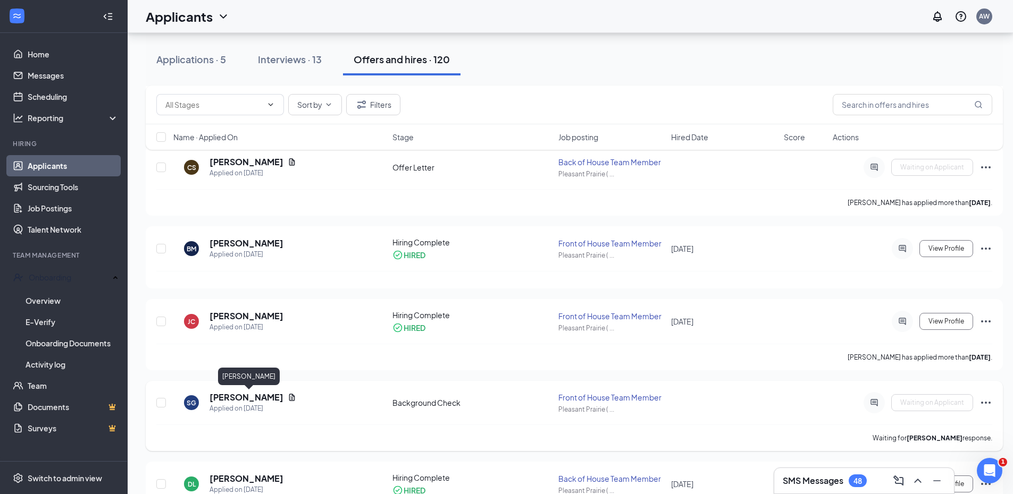
click at [268, 393] on h5 "[PERSON_NAME]" at bounding box center [246, 398] width 74 height 12
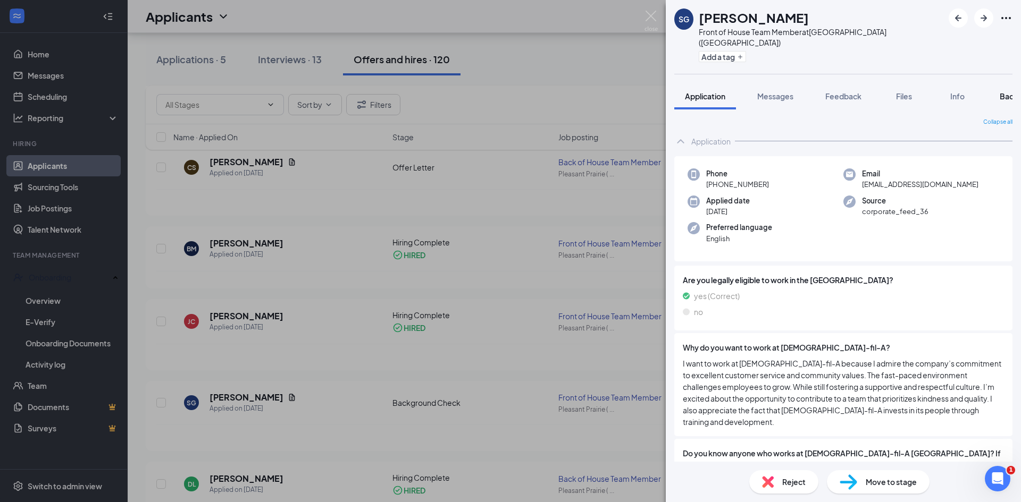
click at [999, 83] on button "Background" at bounding box center [1021, 96] width 65 height 27
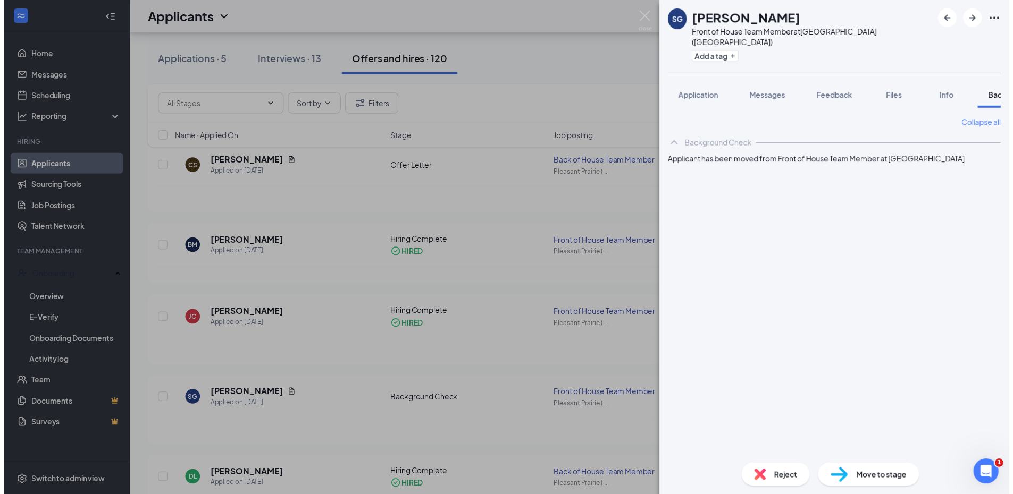
scroll to position [0, 44]
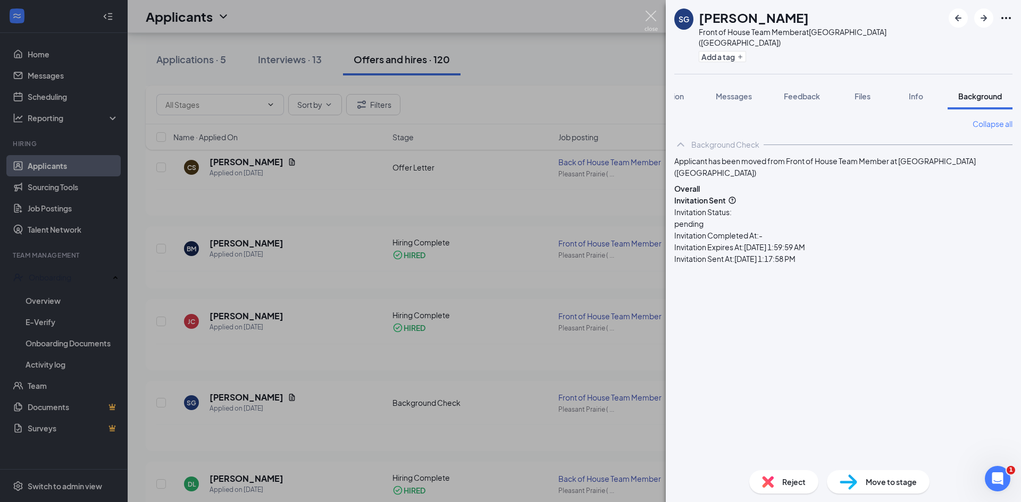
click at [653, 19] on img at bounding box center [650, 21] width 13 height 21
